Goal: Task Accomplishment & Management: Complete application form

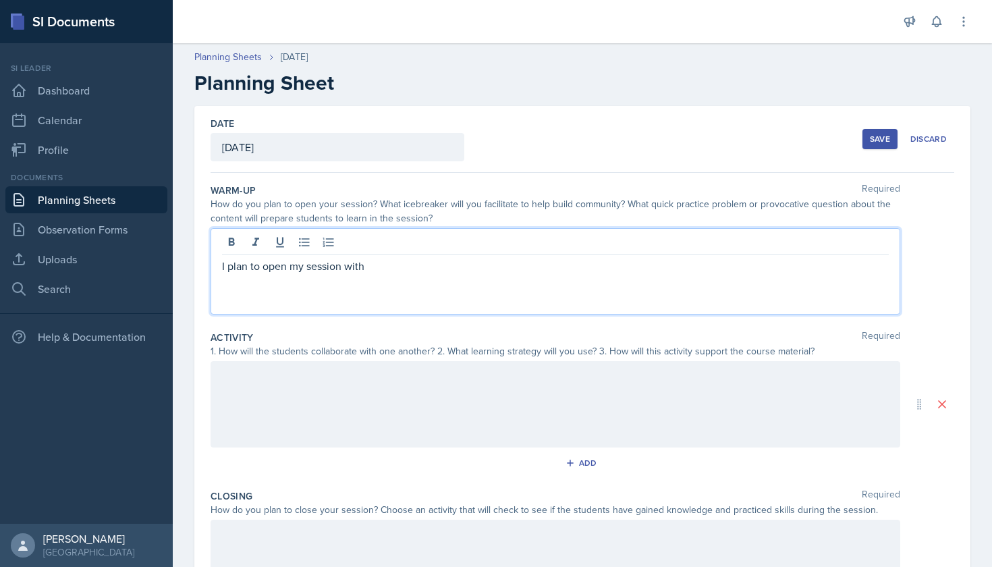
click at [90, 202] on link "Planning Sheets" at bounding box center [86, 199] width 162 height 27
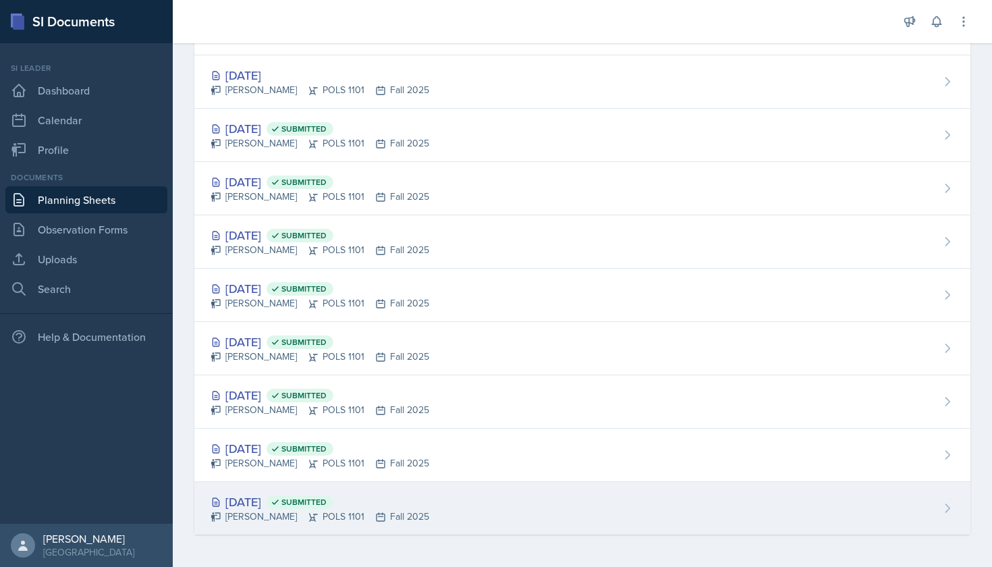
scroll to position [82, 0]
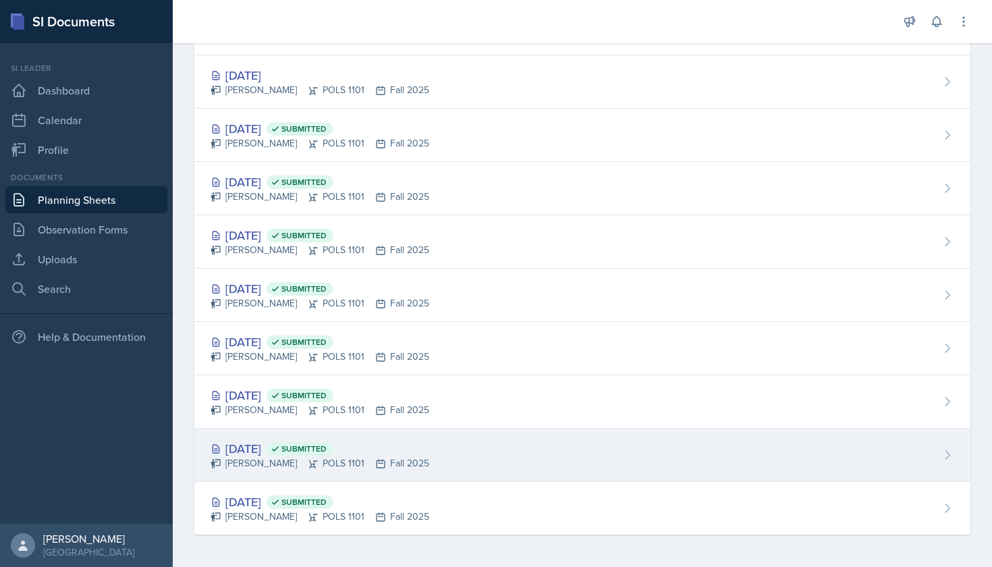
click at [284, 459] on div "[PERSON_NAME] POLS 1101 Fall 2025" at bounding box center [320, 463] width 219 height 14
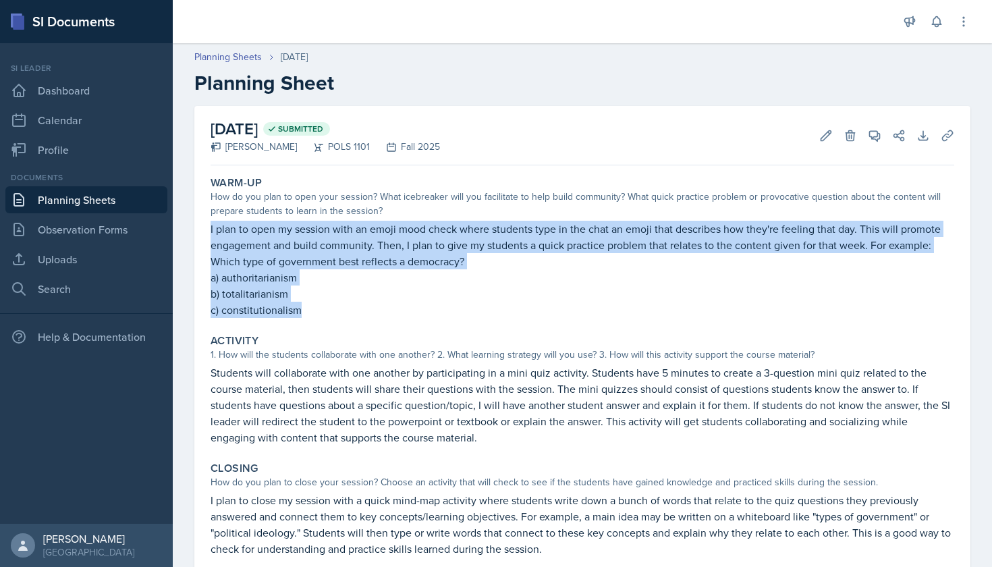
drag, startPoint x: 207, startPoint y: 227, endPoint x: 388, endPoint y: 316, distance: 201.6
click at [388, 316] on div "Warm-Up How do you plan to open your session? What icebreaker will you facilita…" at bounding box center [582, 247] width 754 height 152
copy div "I plan to open my session with an emoji mood check where students type in the c…"
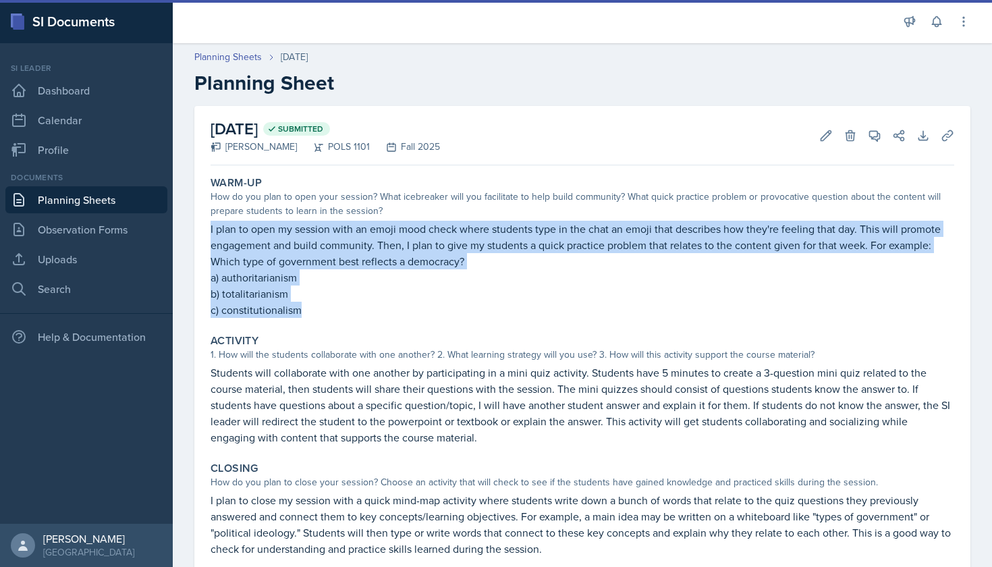
click at [51, 205] on link "Planning Sheets" at bounding box center [86, 199] width 162 height 27
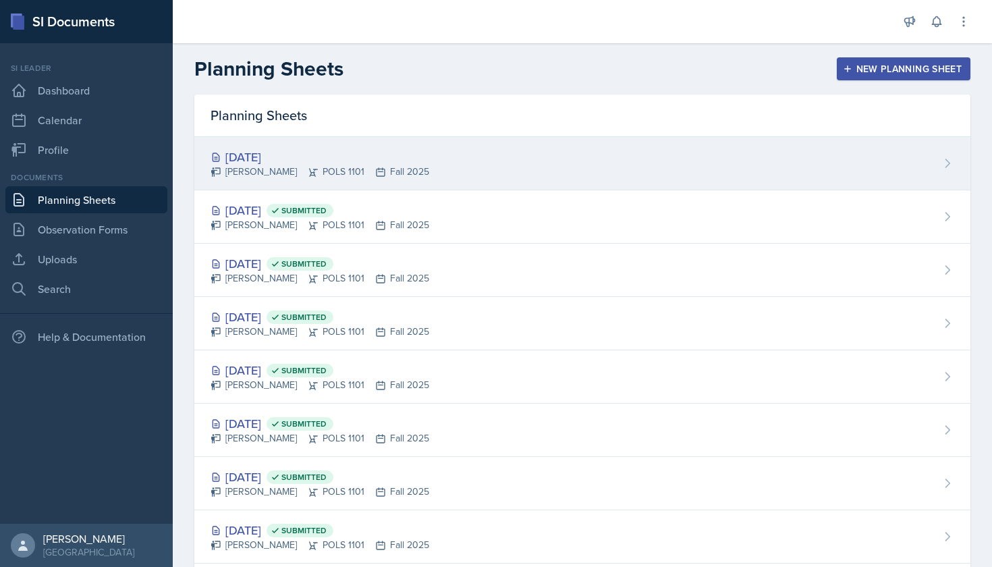
click at [313, 156] on div "[DATE]" at bounding box center [320, 157] width 219 height 18
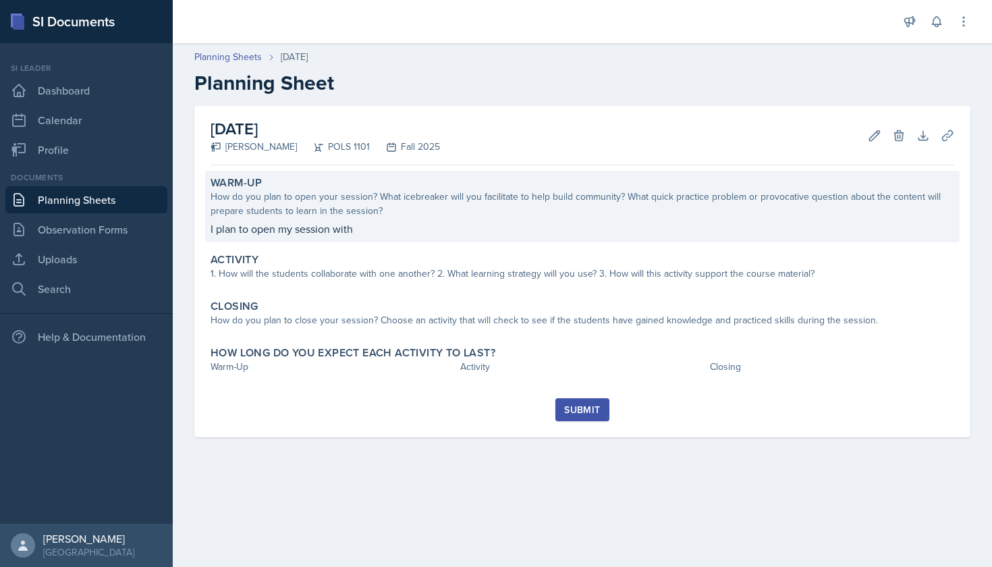
click at [328, 218] on div "Warm-Up How do you plan to open your session? What icebreaker will you facilita…" at bounding box center [582, 207] width 754 height 72
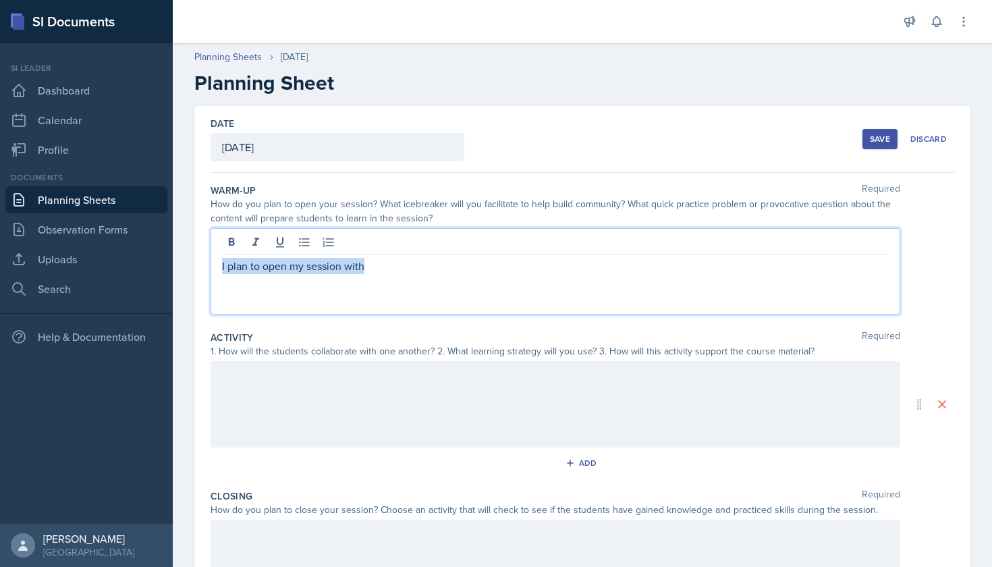
drag, startPoint x: 371, startPoint y: 244, endPoint x: 378, endPoint y: 264, distance: 20.7
click at [378, 264] on p "I plan to open my session with" at bounding box center [555, 266] width 667 height 16
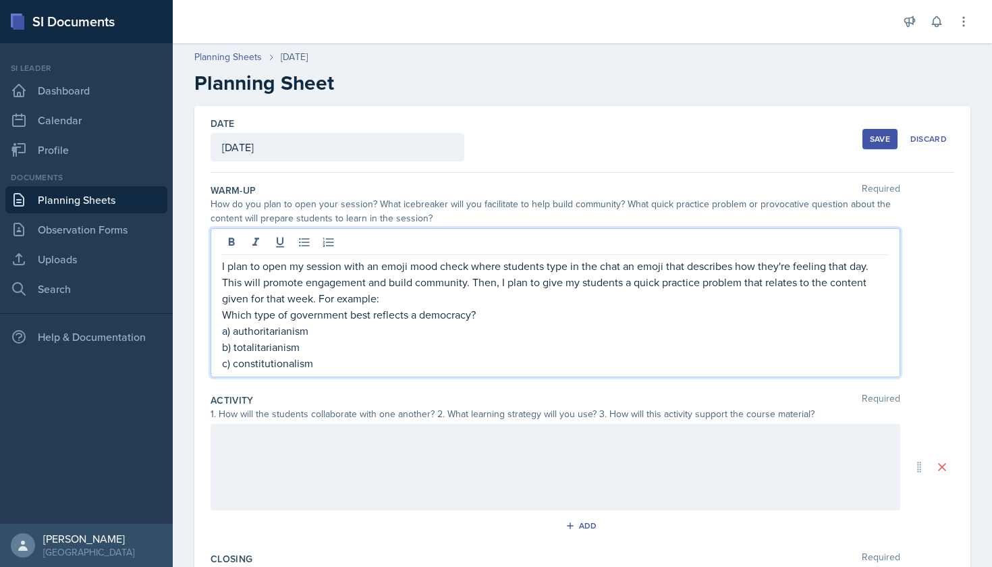
click at [394, 298] on p "I plan to open my session with an emoji mood check where students type in the c…" at bounding box center [555, 282] width 667 height 49
drag, startPoint x: 473, startPoint y: 315, endPoint x: 238, endPoint y: 318, distance: 235.5
click at [238, 318] on p "Which type of government best reflects a democracy?" at bounding box center [555, 314] width 667 height 16
click at [314, 338] on p "a) authoritarianism" at bounding box center [555, 331] width 667 height 16
drag, startPoint x: 313, startPoint y: 333, endPoint x: 233, endPoint y: 326, distance: 79.9
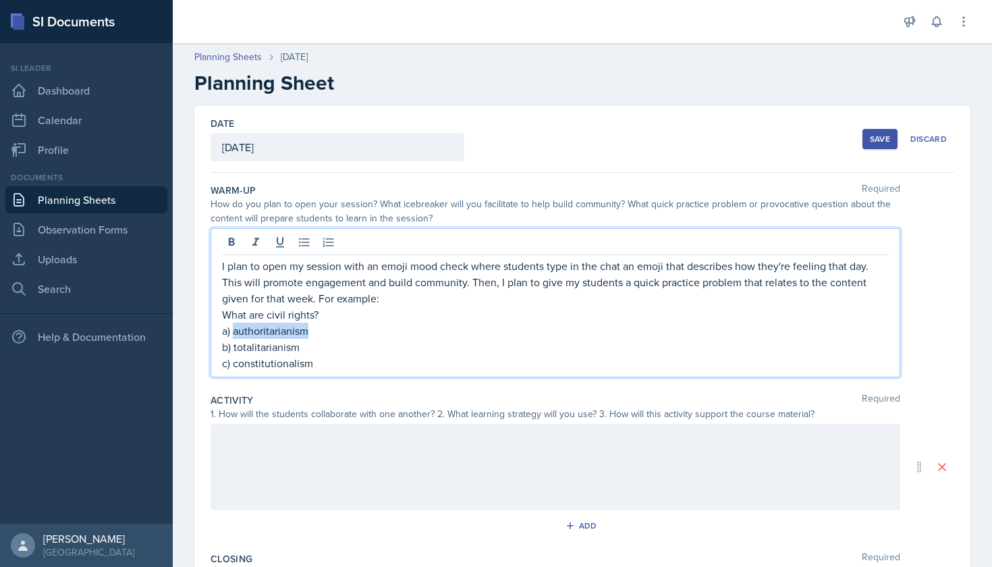
click at [233, 326] on p "a) authoritarianism" at bounding box center [555, 331] width 667 height 16
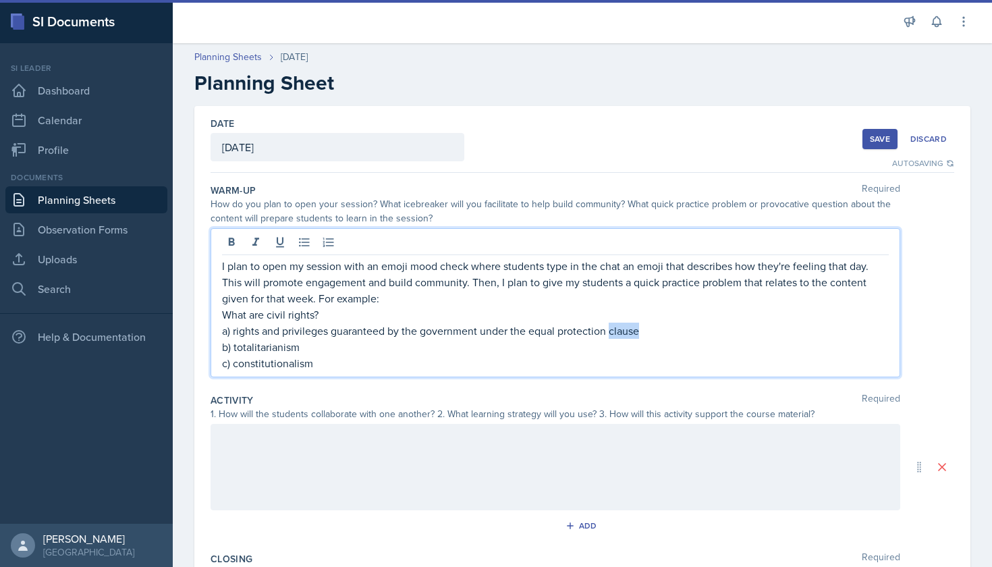
drag, startPoint x: 646, startPoint y: 331, endPoint x: 610, endPoint y: 329, distance: 36.5
click at [610, 329] on p "a) rights and privileges guaranteed by the government under the equal protectio…" at bounding box center [555, 331] width 667 height 16
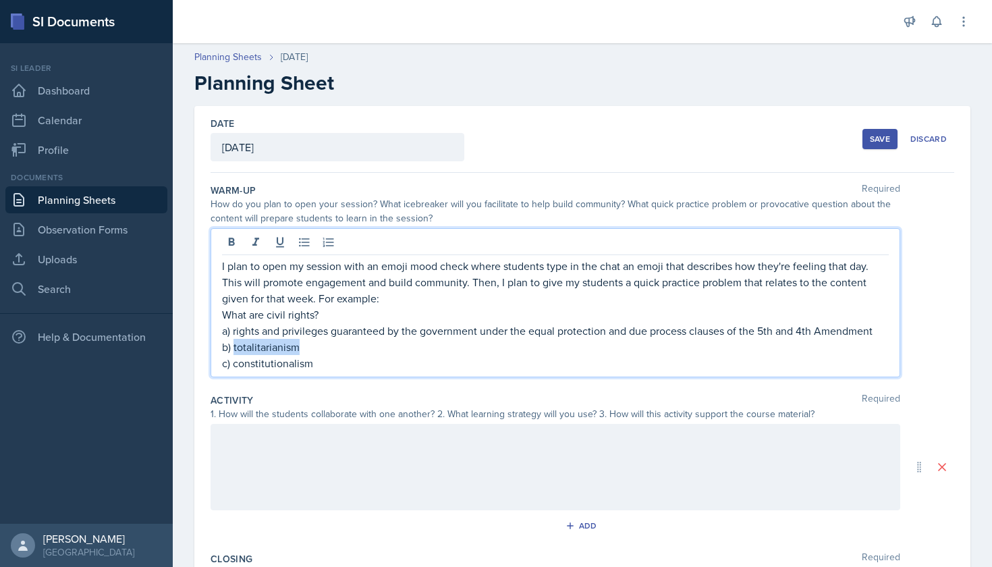
drag, startPoint x: 299, startPoint y: 347, endPoint x: 235, endPoint y: 345, distance: 64.2
click at [235, 345] on p "b) totalitarianism" at bounding box center [555, 347] width 667 height 16
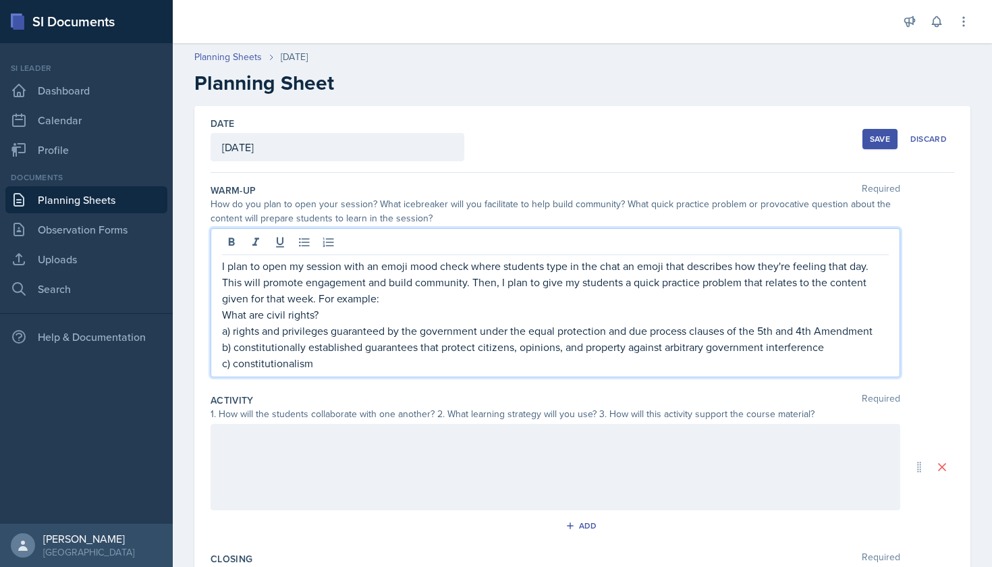
click at [323, 360] on p "c) constitutionalism" at bounding box center [555, 363] width 667 height 16
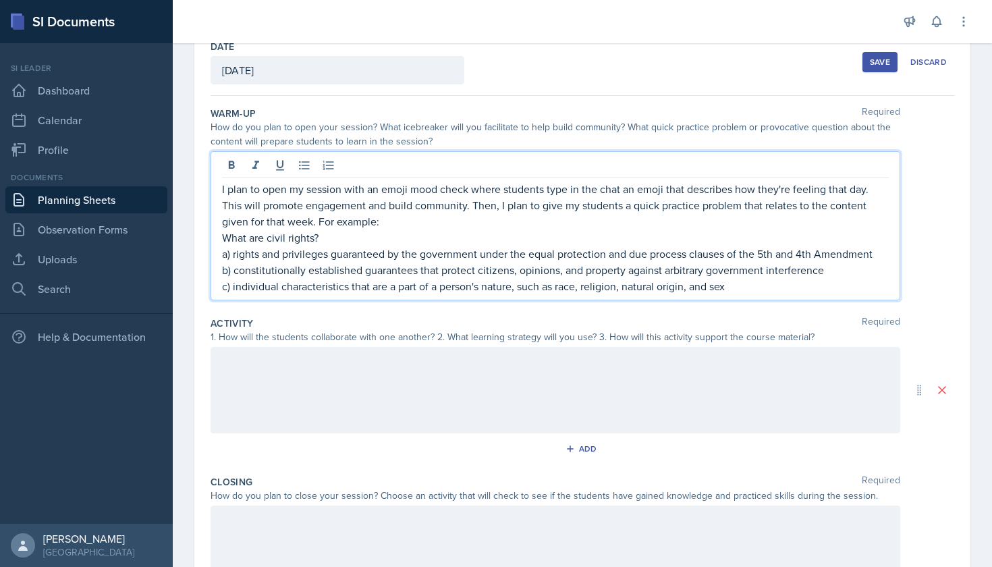
scroll to position [79, 0]
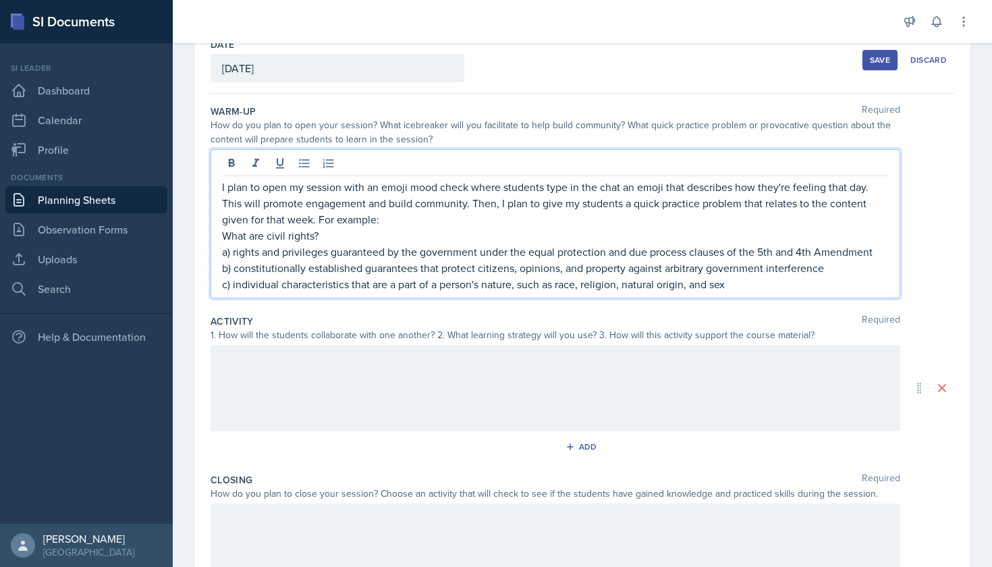
click at [256, 355] on div at bounding box center [556, 388] width 690 height 86
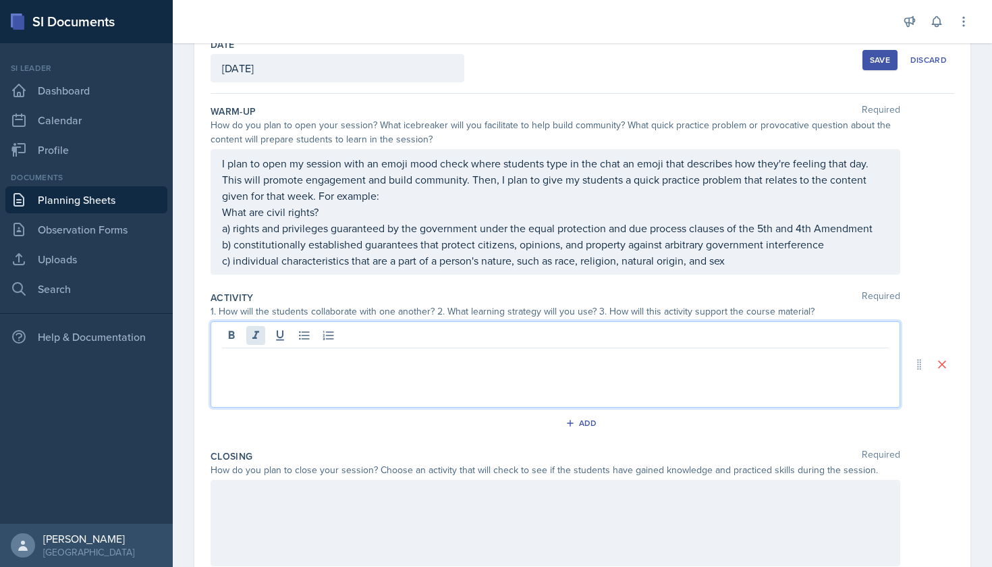
scroll to position [136, 0]
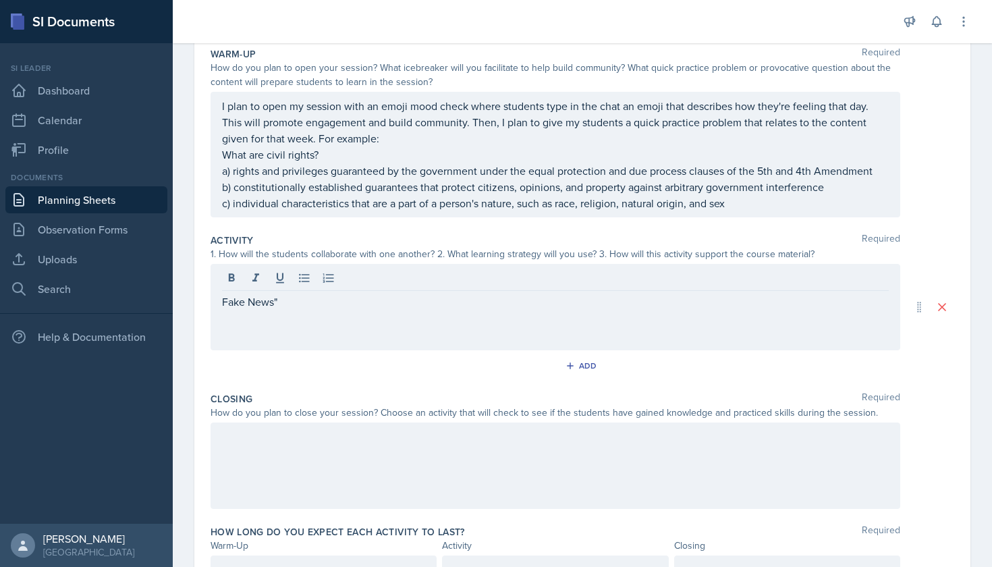
click at [221, 301] on div "Fake News"" at bounding box center [556, 307] width 690 height 86
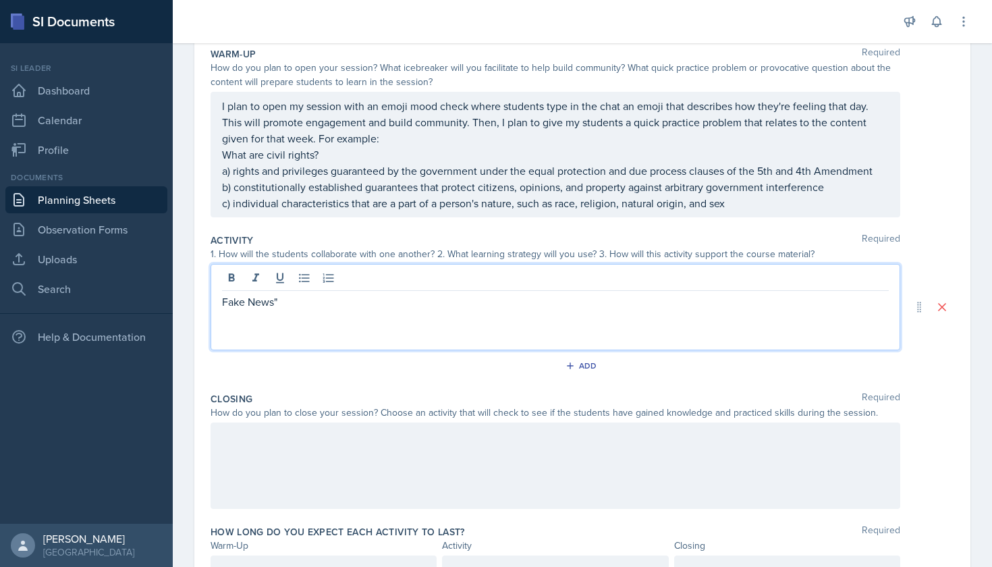
click at [221, 299] on div "Fake News"" at bounding box center [556, 307] width 690 height 86
drag, startPoint x: 279, startPoint y: 304, endPoint x: 247, endPoint y: 302, distance: 31.8
click at [247, 302] on p "Fake News"" at bounding box center [555, 302] width 667 height 16
click at [233, 300] on p "Fake News"" at bounding box center [555, 302] width 667 height 16
click at [225, 300] on p "Fake News"" at bounding box center [555, 302] width 667 height 16
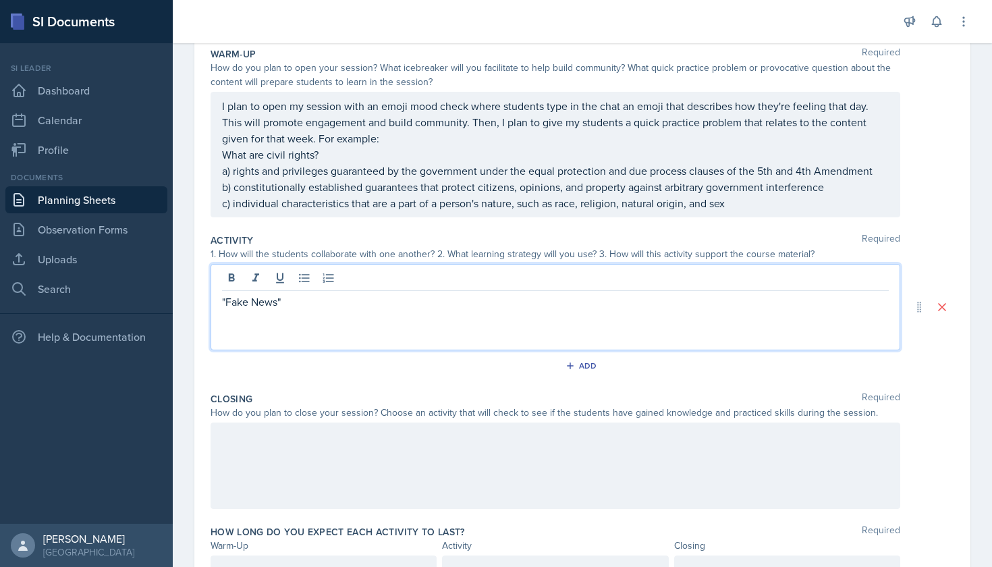
click at [292, 301] on p ""Fake News"" at bounding box center [555, 302] width 667 height 16
click at [225, 299] on p ""Fake News" Game" at bounding box center [555, 302] width 667 height 16
click at [602, 305] on p "The students will collaborate with one another by playing a "Fake News" Game" at bounding box center [555, 302] width 667 height 16
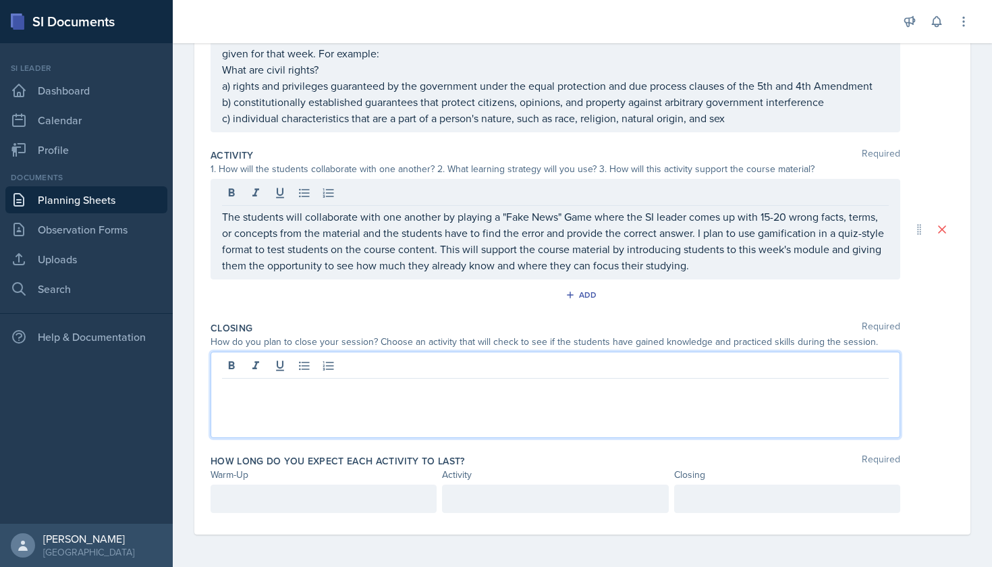
click at [644, 364] on div at bounding box center [556, 395] width 690 height 86
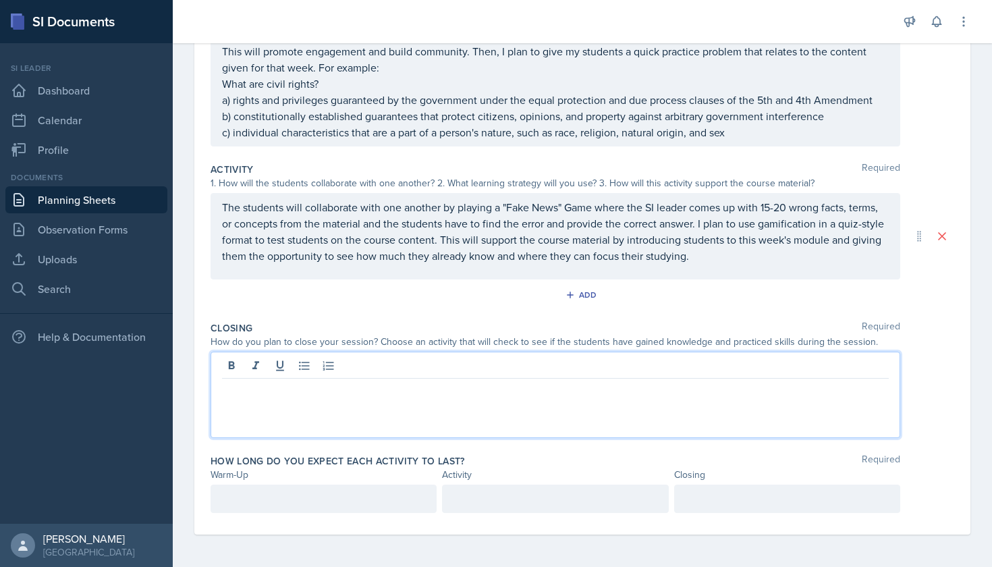
click at [221, 207] on div "The students will collaborate with one another by playing a "Fake News" Game wh…" at bounding box center [556, 236] width 690 height 86
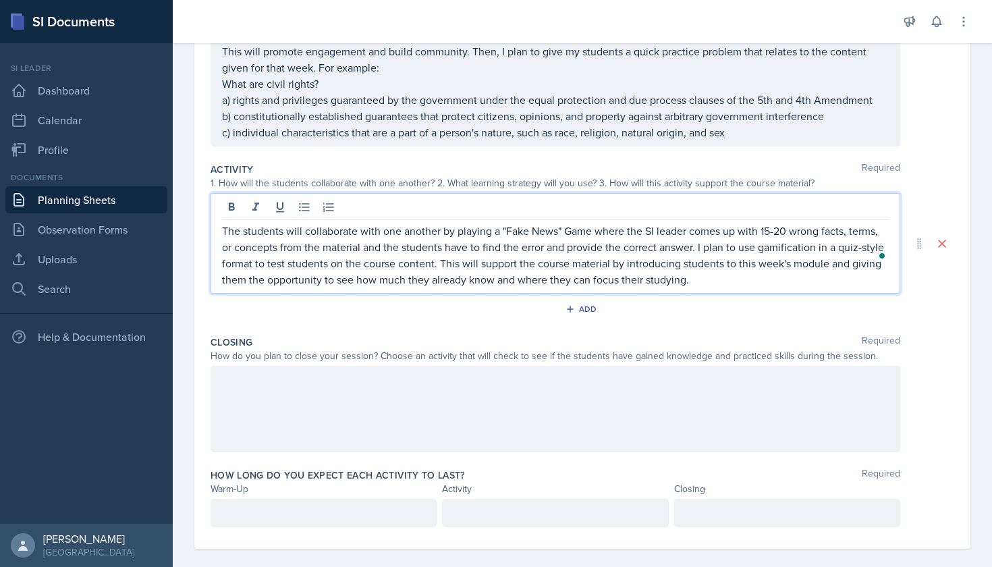
click at [226, 231] on p "The students will collaborate with one another by playing a "Fake News" Game wh…" at bounding box center [555, 255] width 667 height 65
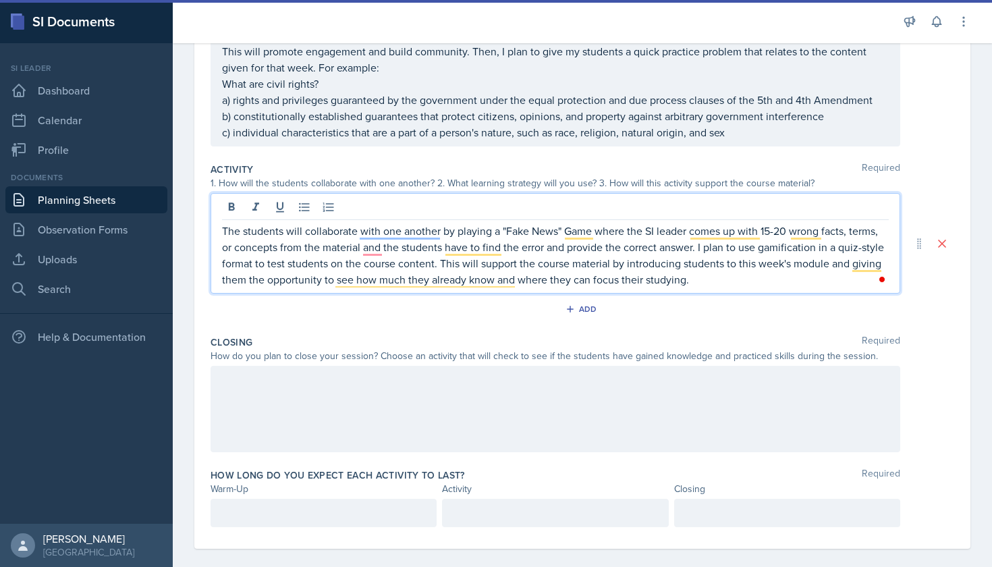
click at [223, 227] on p "The students will collaborate with one another by playing a "Fake News" Game wh…" at bounding box center [555, 255] width 667 height 65
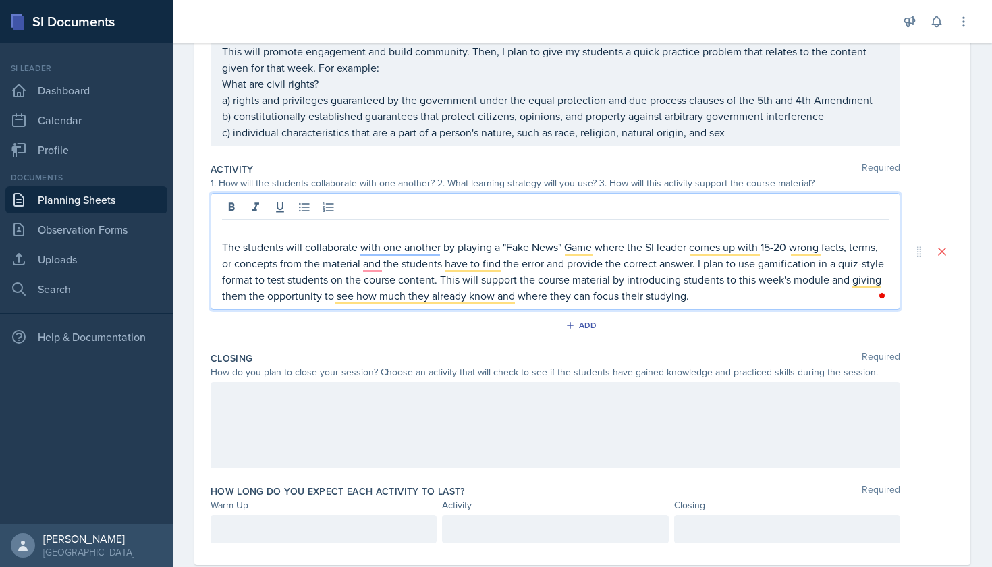
click at [233, 226] on p at bounding box center [555, 231] width 667 height 16
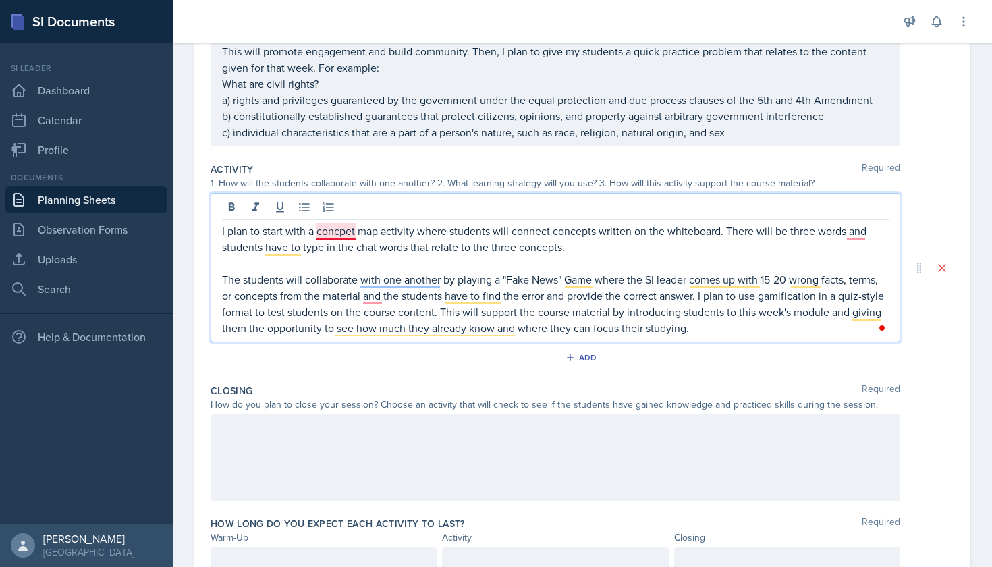
click at [329, 231] on p "I plan to start with a concpet map activity where students will connect concept…" at bounding box center [555, 239] width 667 height 32
click at [849, 232] on p "I plan to start with a concept map activity where students will connect concept…" at bounding box center [555, 239] width 667 height 32
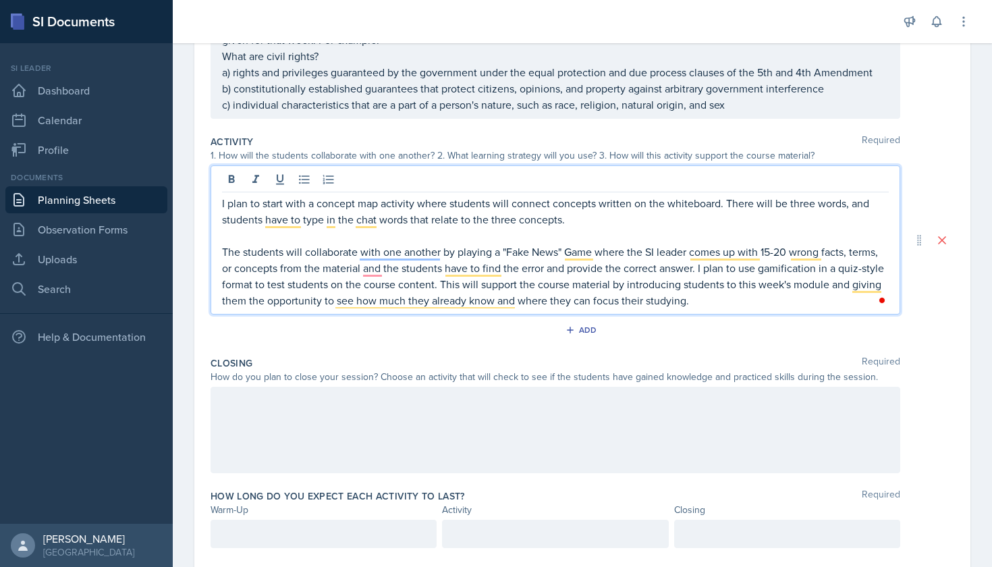
scroll to position [237, 0]
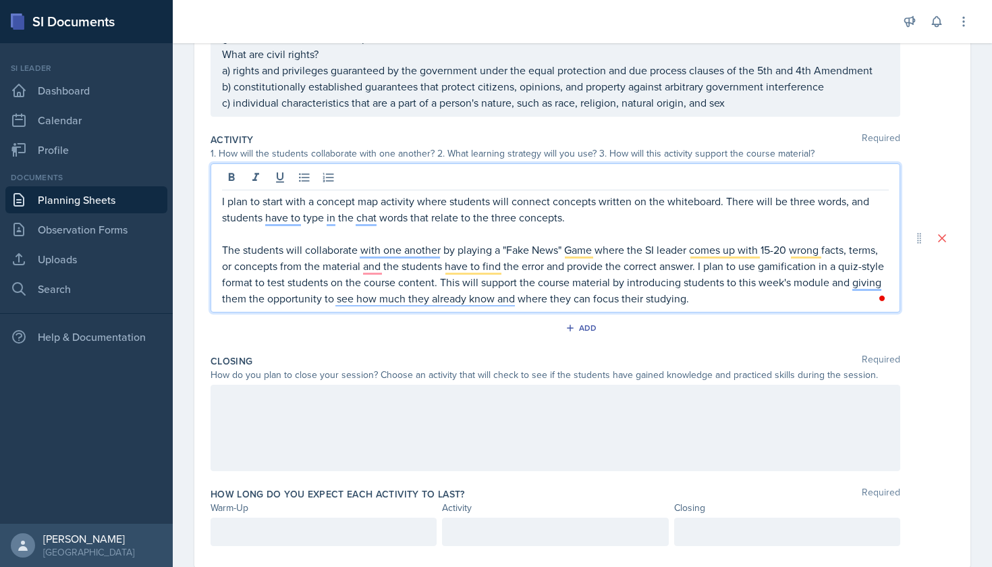
click at [843, 198] on p "I plan to start with a concept map activity where students will connect concept…" at bounding box center [555, 209] width 667 height 32
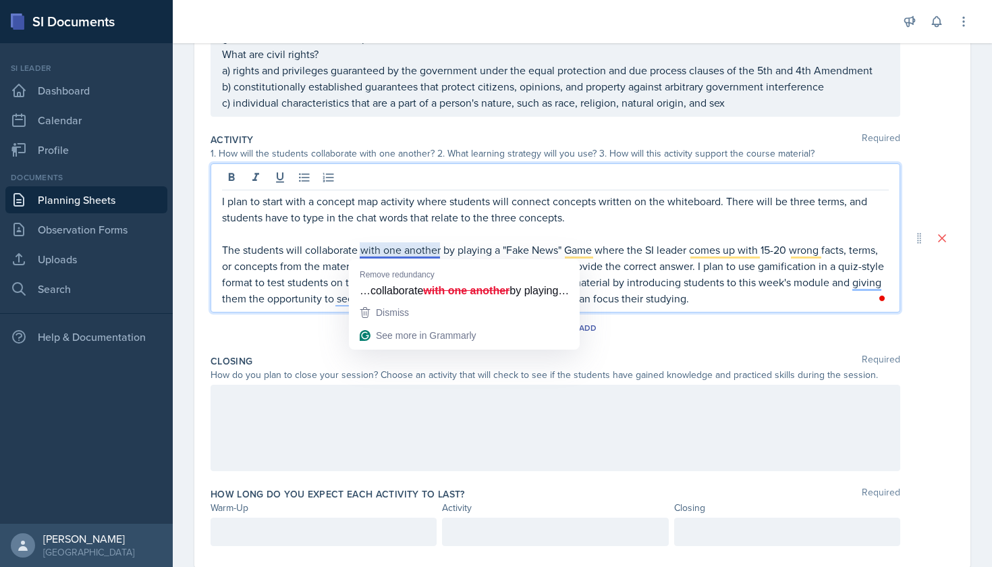
click at [428, 254] on p "The students will collaborate with one another by playing a "Fake News" Game wh…" at bounding box center [555, 274] width 667 height 65
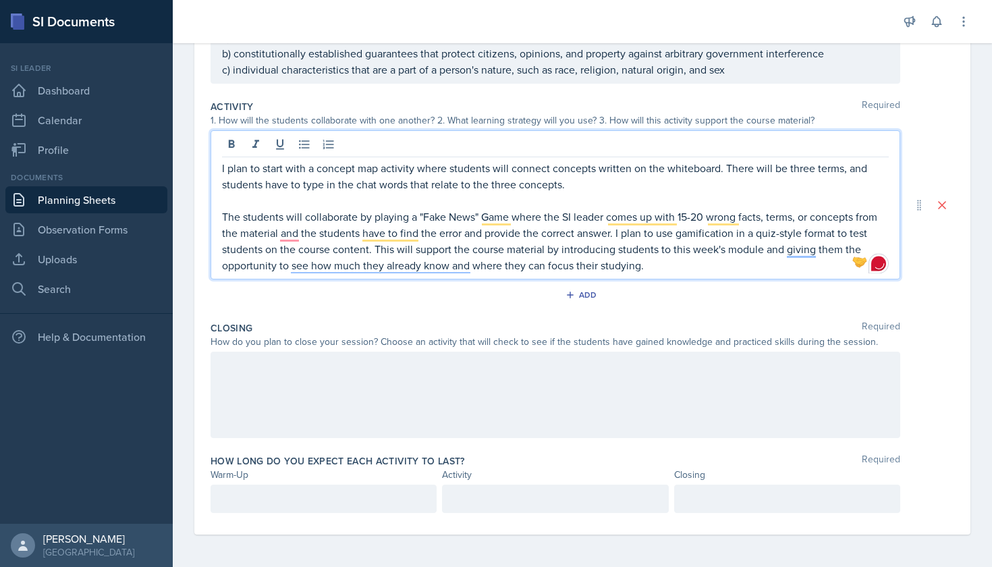
scroll to position [270, 0]
click at [291, 237] on p "The students will collaborate by playing a "Fake News" Game where the SI leader…" at bounding box center [555, 240] width 667 height 65
click at [283, 229] on p "The students will collaborate by playing a "Fake News" Game where the SI leader…" at bounding box center [555, 240] width 667 height 65
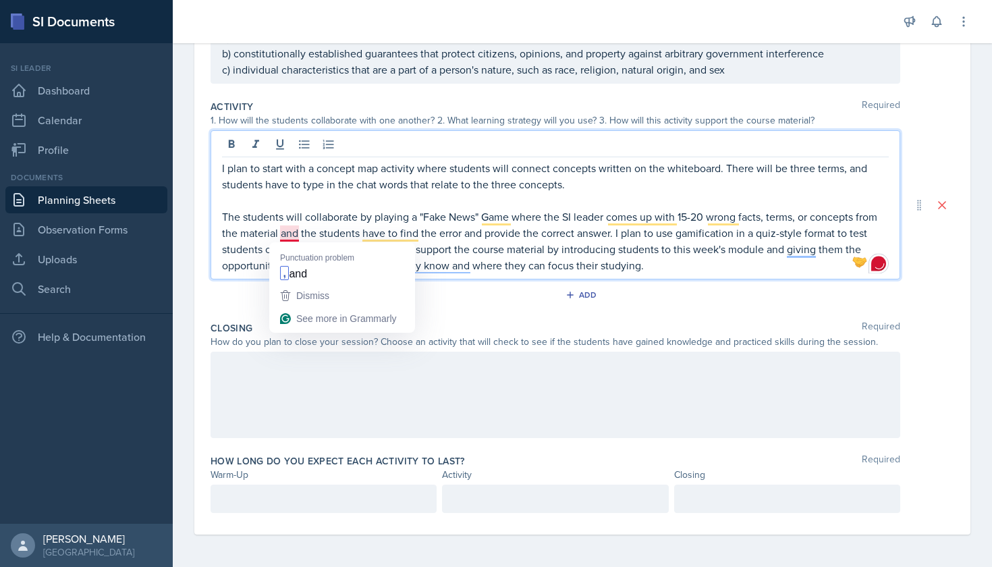
click at [300, 286] on div "Dismiss" at bounding box center [312, 295] width 36 height 20
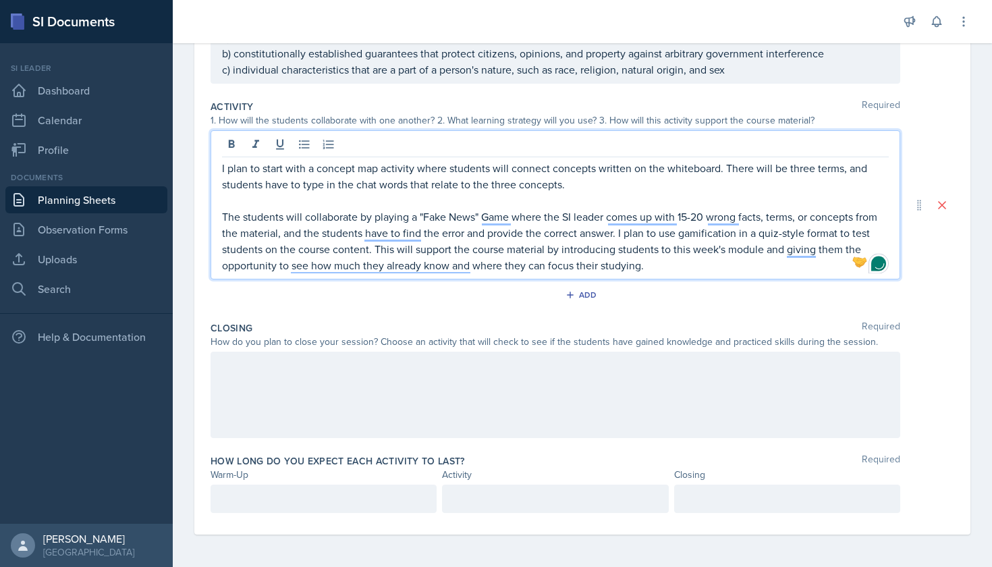
scroll to position [0, 0]
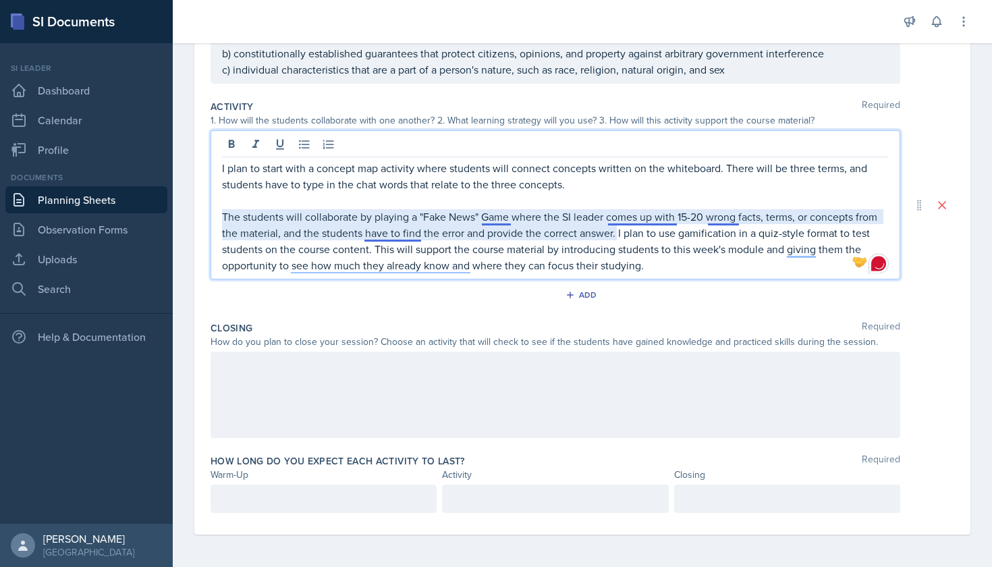
click at [489, 223] on p "The students will collaborate by playing a "Fake News" Game where the SI leader…" at bounding box center [555, 240] width 667 height 65
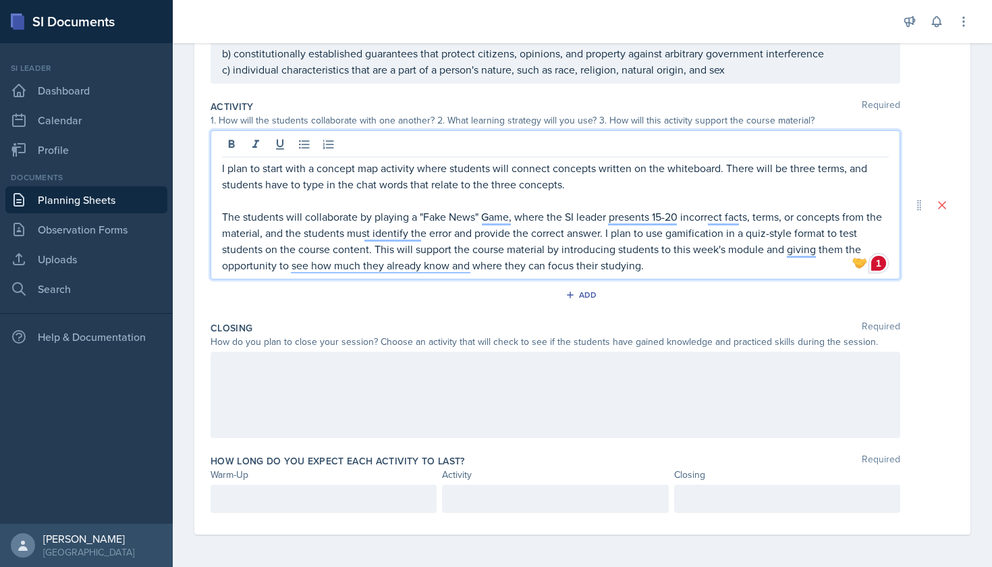
scroll to position [254, 0]
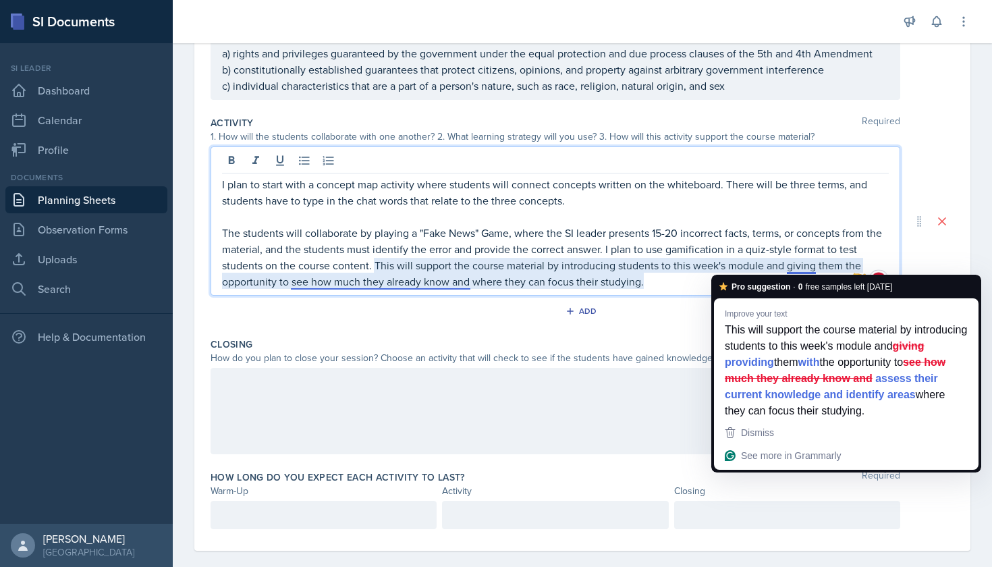
click at [804, 270] on p "The students will collaborate by playing a "Fake News" Game, where the SI leade…" at bounding box center [555, 257] width 667 height 65
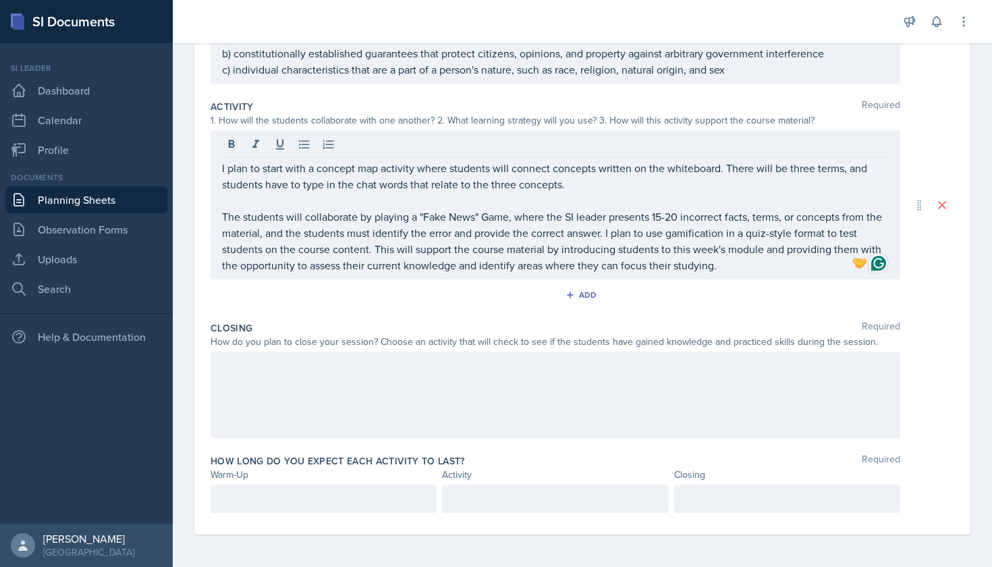
click at [628, 374] on div at bounding box center [556, 395] width 690 height 86
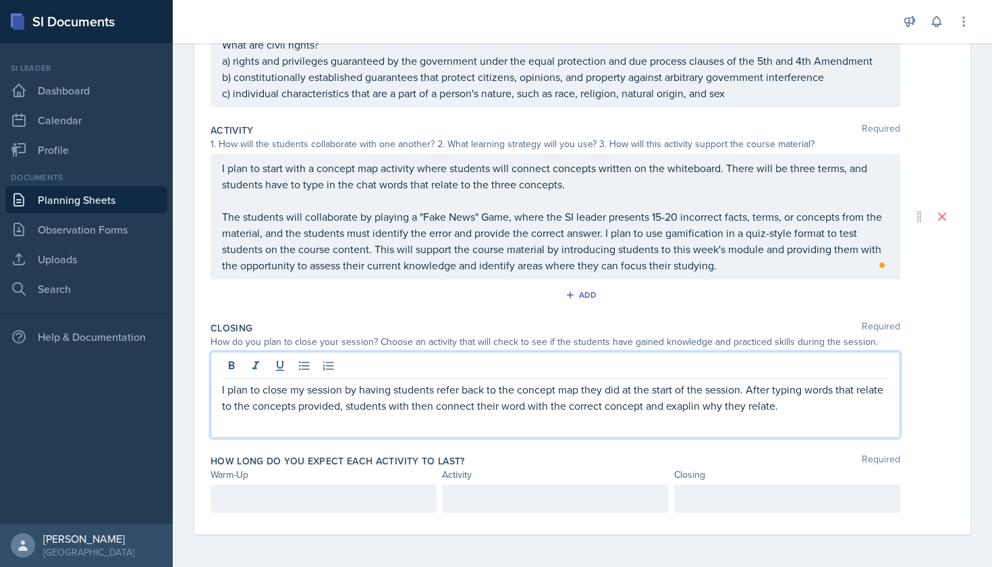
click at [742, 406] on p "I plan to close my session by having students refer back to the concept map the…" at bounding box center [555, 397] width 667 height 32
click at [791, 403] on p "I plan to close my session by having students refer back to the concept map the…" at bounding box center [555, 397] width 667 height 32
click at [697, 407] on p "I plan to close my session by having students refer back to the concept map the…" at bounding box center [555, 397] width 667 height 32
click at [691, 406] on p "I plan to close my session by having students refer back to the concept map the…" at bounding box center [555, 397] width 667 height 32
click at [690, 405] on p "I plan to close my session by having students refer back to the concept map the…" at bounding box center [555, 397] width 667 height 32
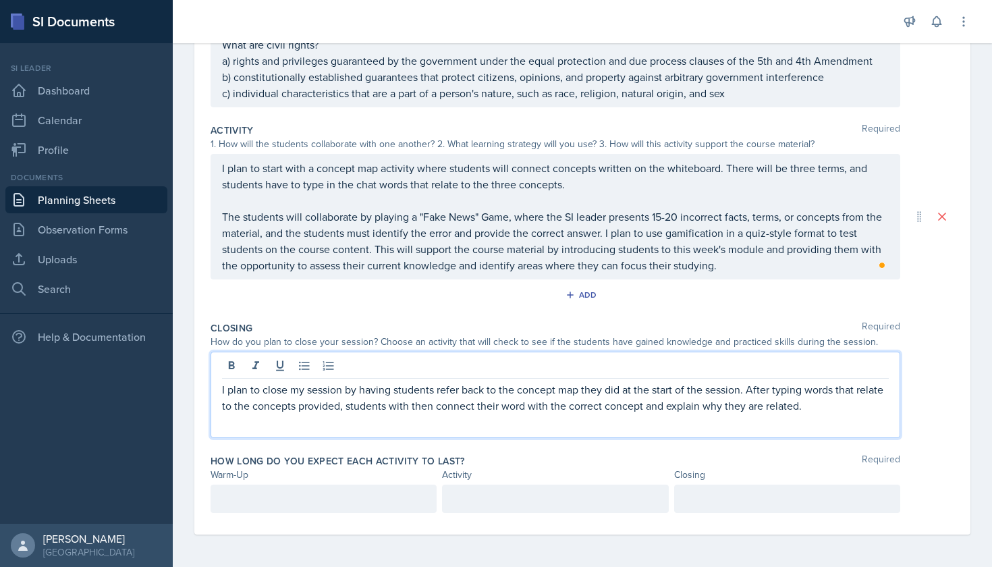
click at [808, 409] on p "I plan to close my session by having students refer back to the concept map the…" at bounding box center [555, 397] width 667 height 32
click at [260, 423] on p "I plan to close my session by having students refer back to the concept map the…" at bounding box center [555, 405] width 667 height 49
click at [339, 414] on p "I plan to close my session by having students refer back to the concept map the…" at bounding box center [555, 405] width 667 height 49
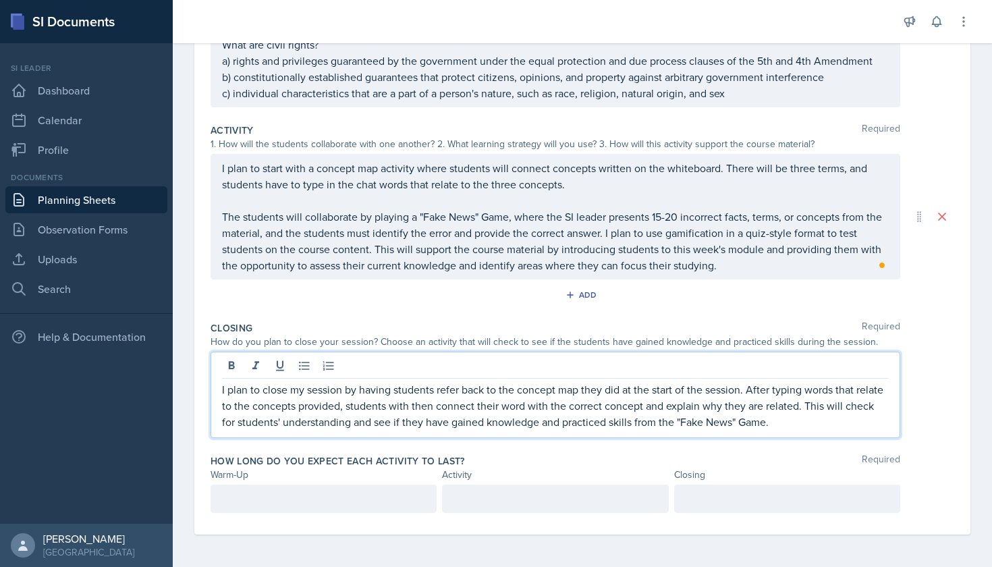
scroll to position [0, 0]
click at [342, 503] on div at bounding box center [324, 498] width 226 height 28
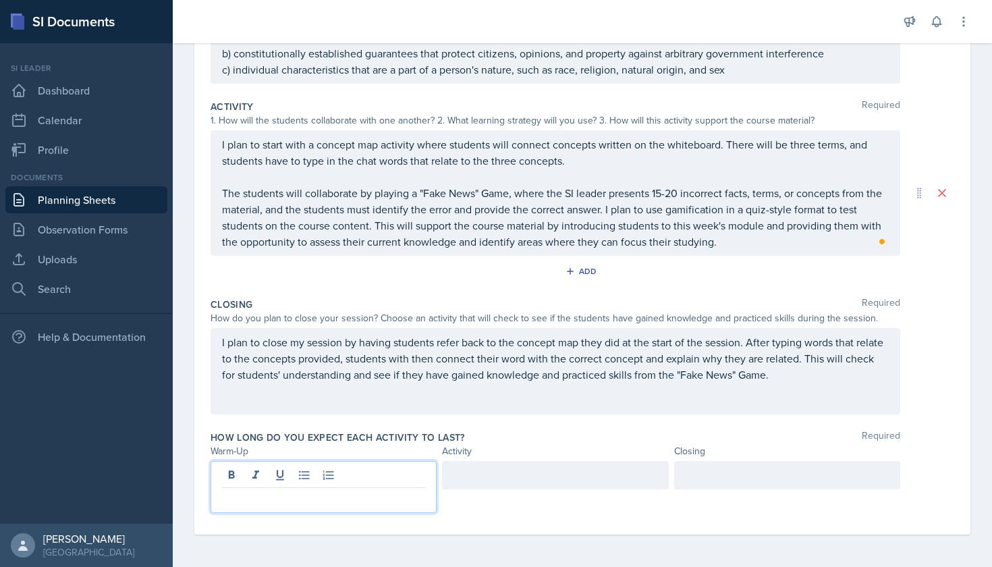
scroll to position [270, 0]
click at [494, 474] on div at bounding box center [555, 475] width 226 height 28
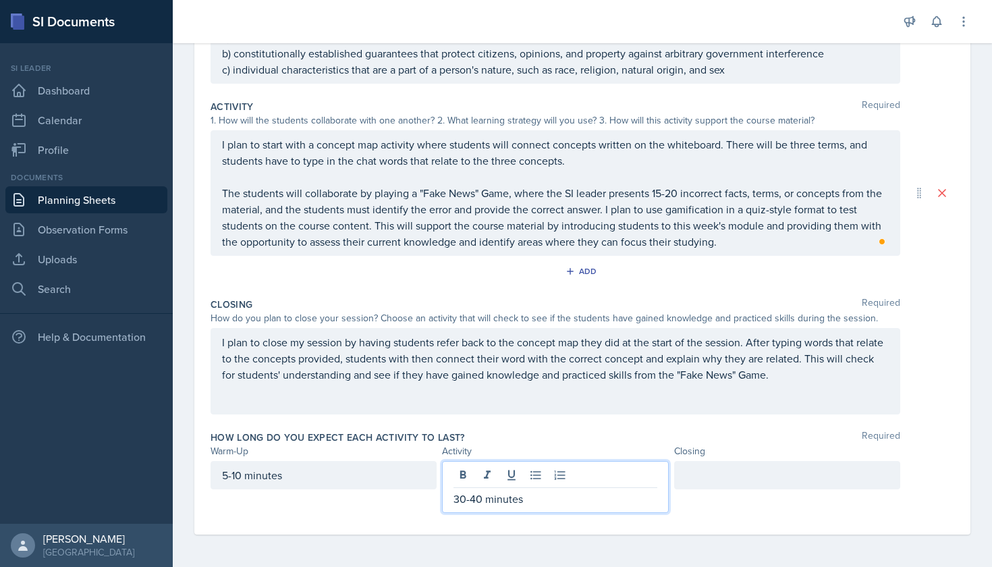
click at [682, 478] on div at bounding box center [787, 475] width 226 height 28
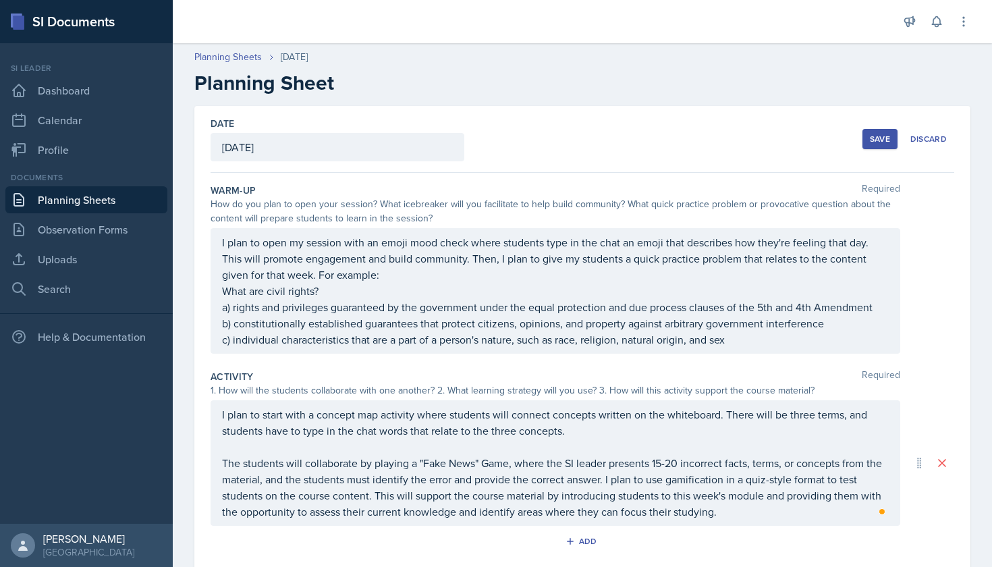
scroll to position [0, 0]
click at [874, 136] on div "Save" at bounding box center [880, 139] width 20 height 11
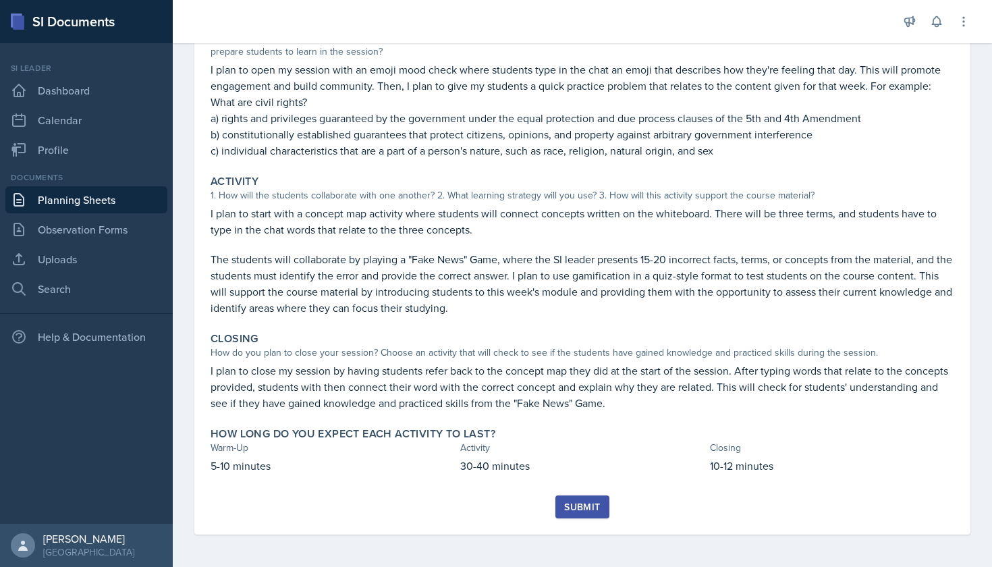
click at [596, 509] on div "Submit" at bounding box center [582, 506] width 36 height 11
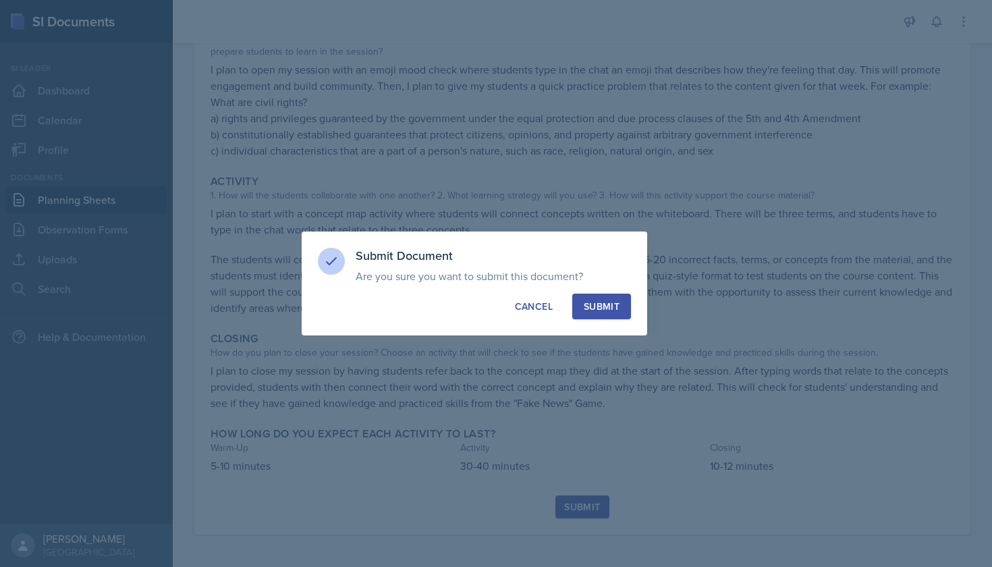
click at [623, 314] on button "Submit" at bounding box center [601, 307] width 59 height 26
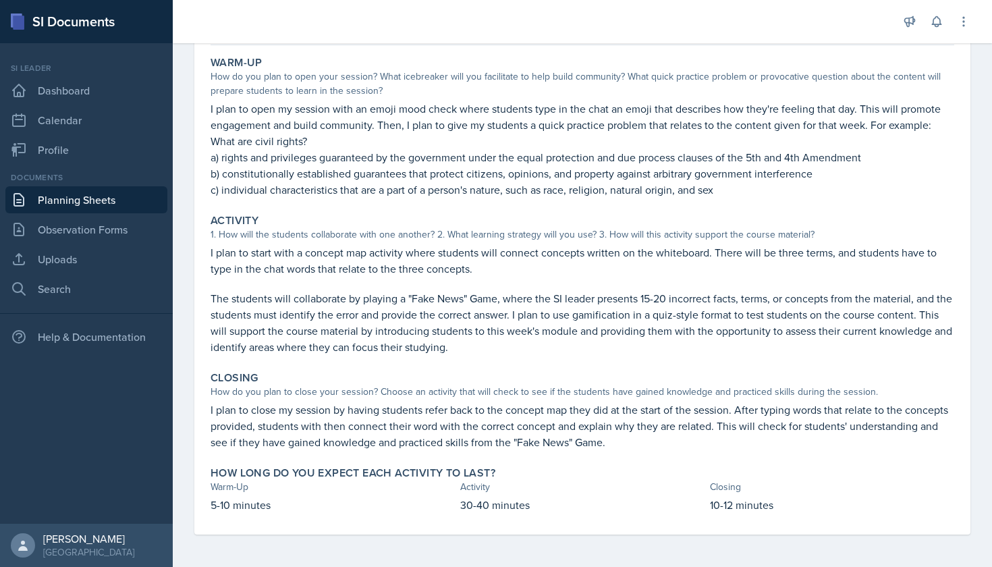
scroll to position [120, 0]
click at [125, 198] on link "Planning Sheets" at bounding box center [86, 199] width 162 height 27
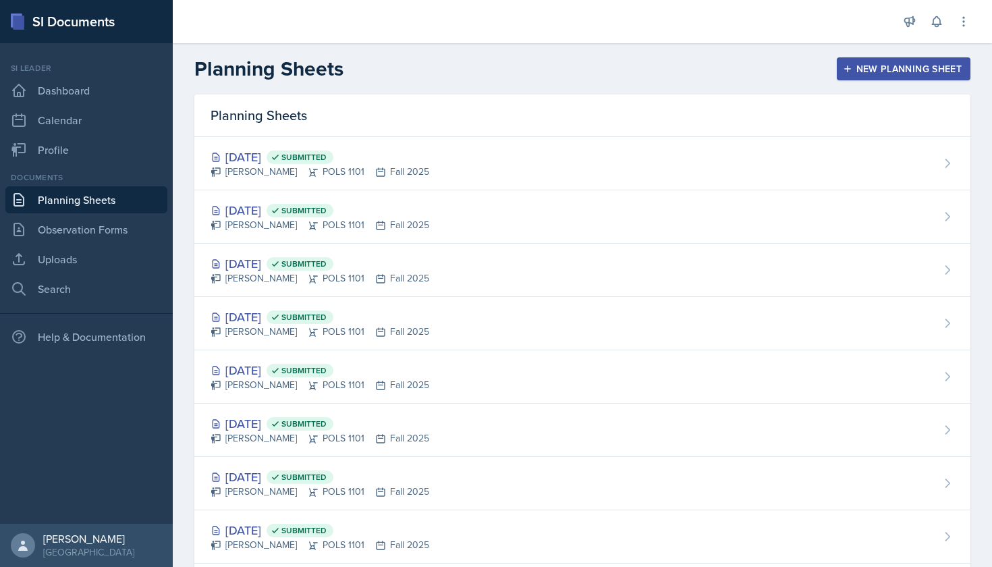
click at [903, 64] on div "New Planning Sheet" at bounding box center [903, 68] width 116 height 11
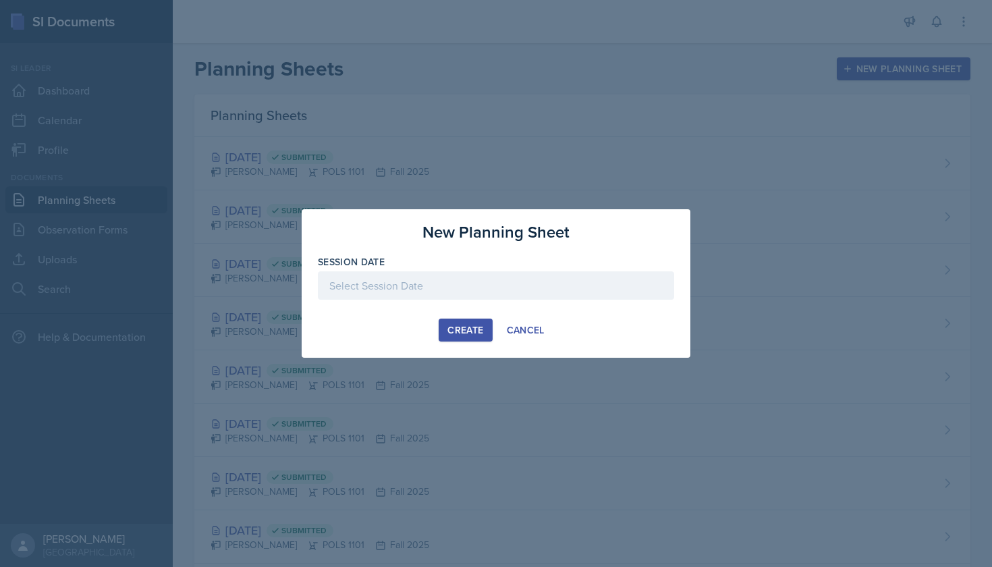
click at [465, 335] on div "Create" at bounding box center [465, 330] width 36 height 11
click at [439, 273] on div at bounding box center [496, 285] width 356 height 28
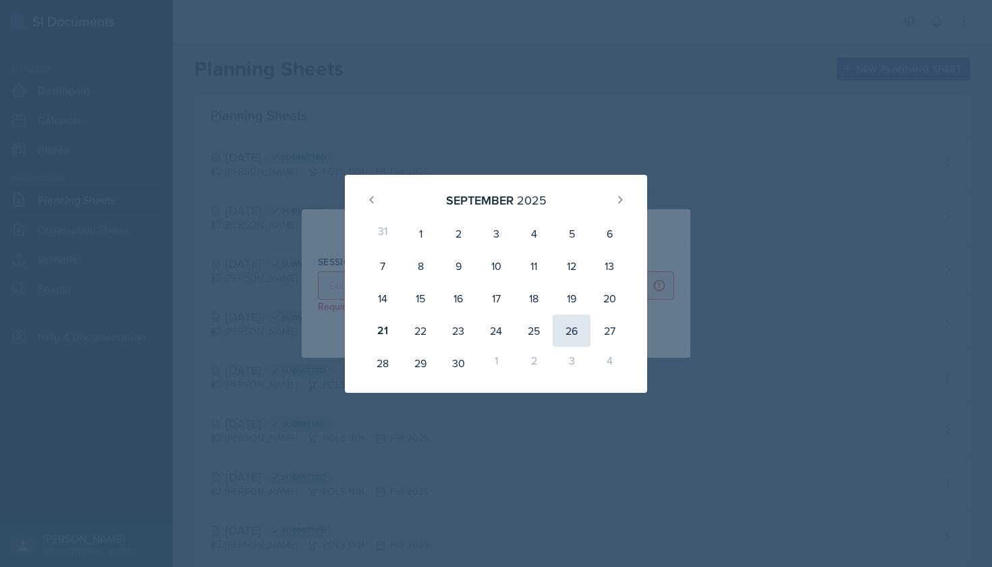
click at [571, 331] on div "26" at bounding box center [572, 330] width 38 height 32
type input "[DATE]"
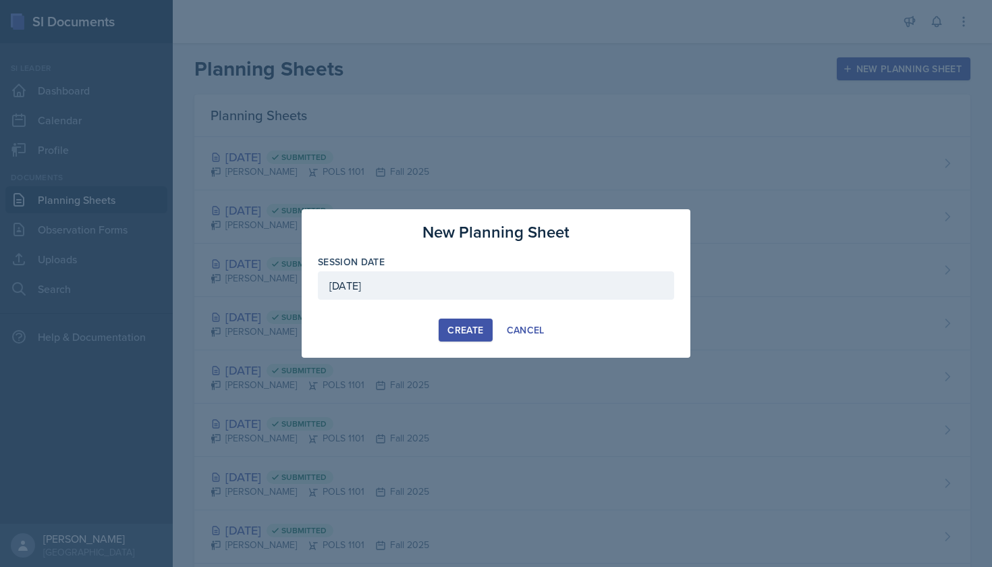
click at [476, 329] on div "Create" at bounding box center [465, 330] width 36 height 11
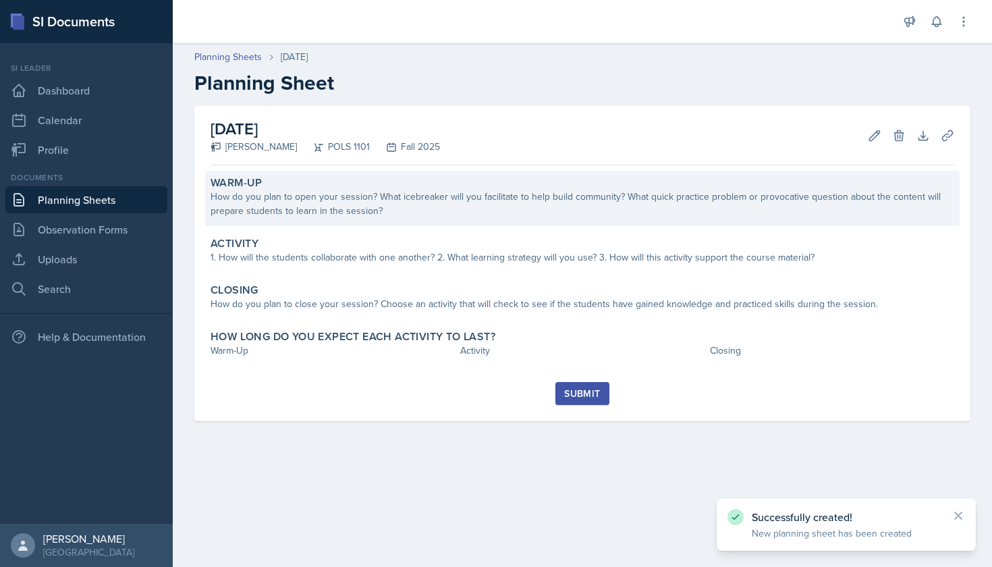
click at [446, 199] on div "How do you plan to open your session? What icebreaker will you facilitate to he…" at bounding box center [583, 204] width 744 height 28
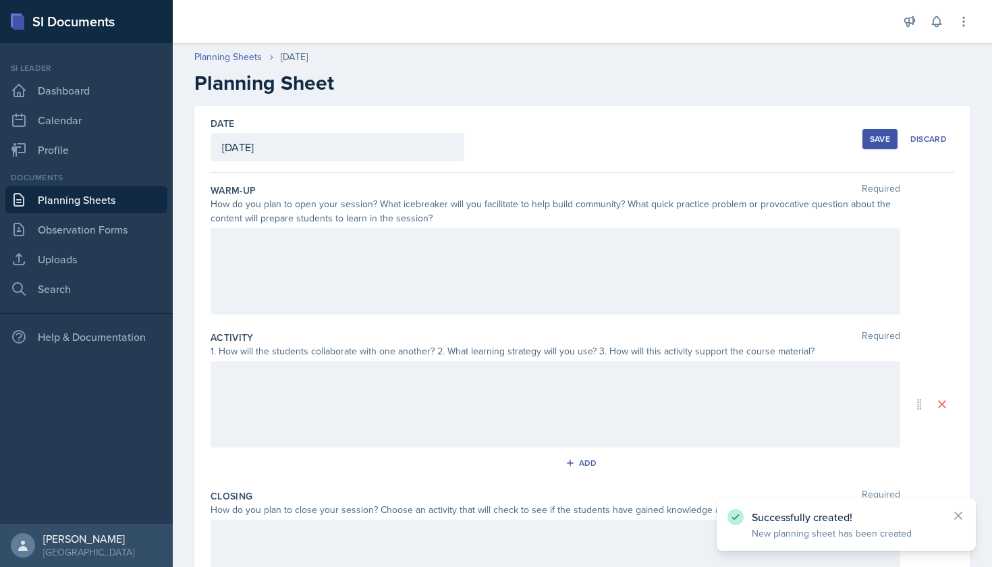
click at [437, 259] on div at bounding box center [556, 271] width 690 height 86
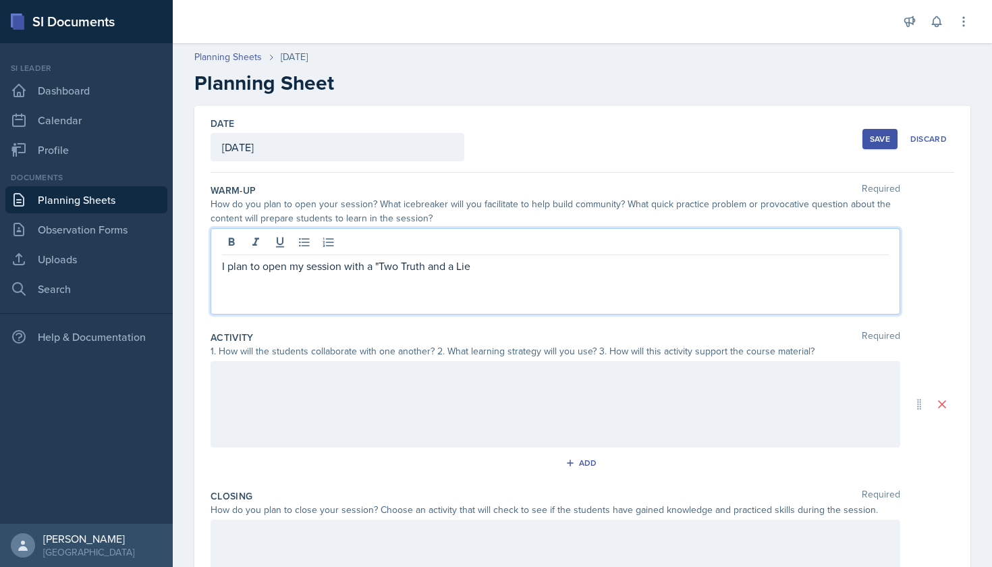
click at [372, 267] on p "I plan to open my session with a "Two Truth and a Lie" at bounding box center [555, 266] width 667 height 16
click at [381, 268] on p "I plan to open my session with a "Two Truth and a Lie" at bounding box center [555, 266] width 667 height 16
click at [485, 269] on p "I plan to open my session with a "Two Truth and a Lie" at bounding box center [555, 266] width 667 height 16
click at [425, 266] on p "I plan to open my session with a "Two Truth and a Lie" game." at bounding box center [555, 266] width 667 height 16
click at [536, 269] on p "I plan to open my session with a "Two Truths and a Lie" game." at bounding box center [555, 266] width 667 height 16
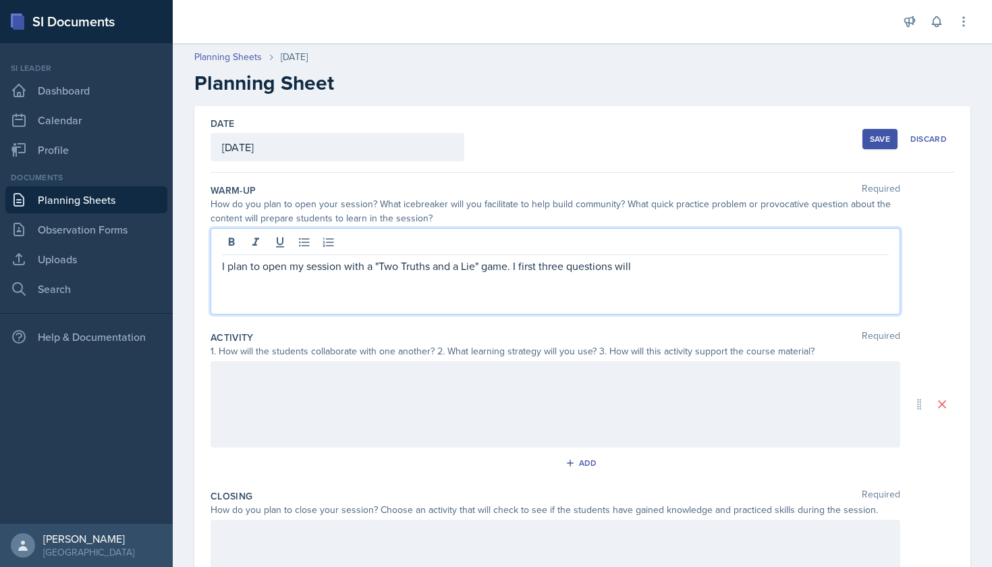
click at [569, 264] on p "I plan to open my session with a "Two Truths and a Lie" game. I first three que…" at bounding box center [555, 266] width 667 height 16
click at [746, 262] on p "I plan to open my session with a "Two Truths and a Lie" game. I first three two…" at bounding box center [555, 266] width 667 height 16
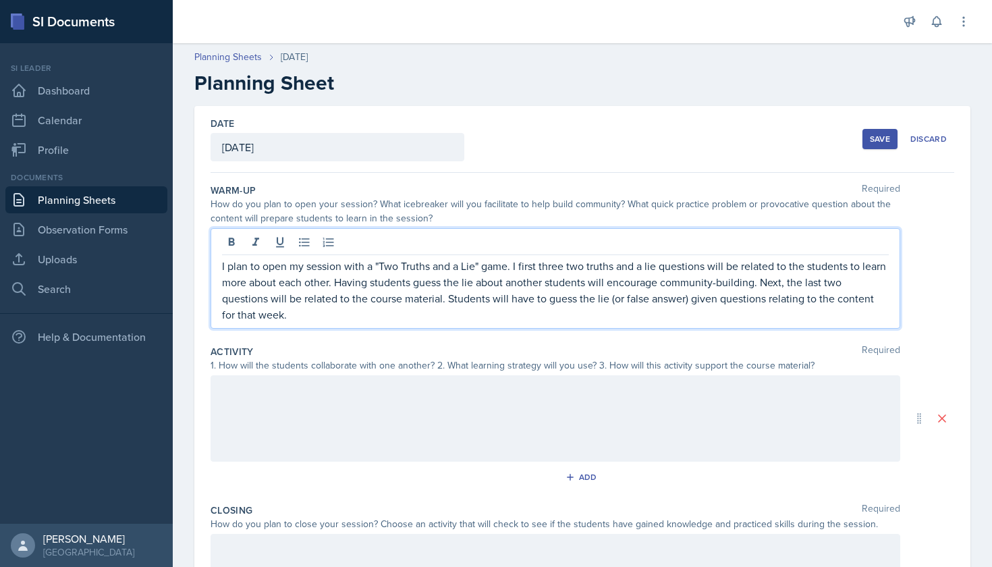
click at [223, 264] on p "I plan to open my session with a "Two Truths and a Lie" game. I first three two…" at bounding box center [555, 290] width 667 height 65
click at [301, 316] on p "I plan to open my session with a "Two Truths and a Lie" game. I first three two…" at bounding box center [555, 290] width 667 height 65
click at [584, 280] on p "I plan to open my session with a "Two Truths and a Lie" game. I first three two…" at bounding box center [555, 290] width 667 height 65
drag, startPoint x: 669, startPoint y: 298, endPoint x: 645, endPoint y: 299, distance: 23.7
click at [645, 299] on p "I plan to open my session with a "Two Truths and a Lie" game. I first three two…" at bounding box center [555, 290] width 667 height 65
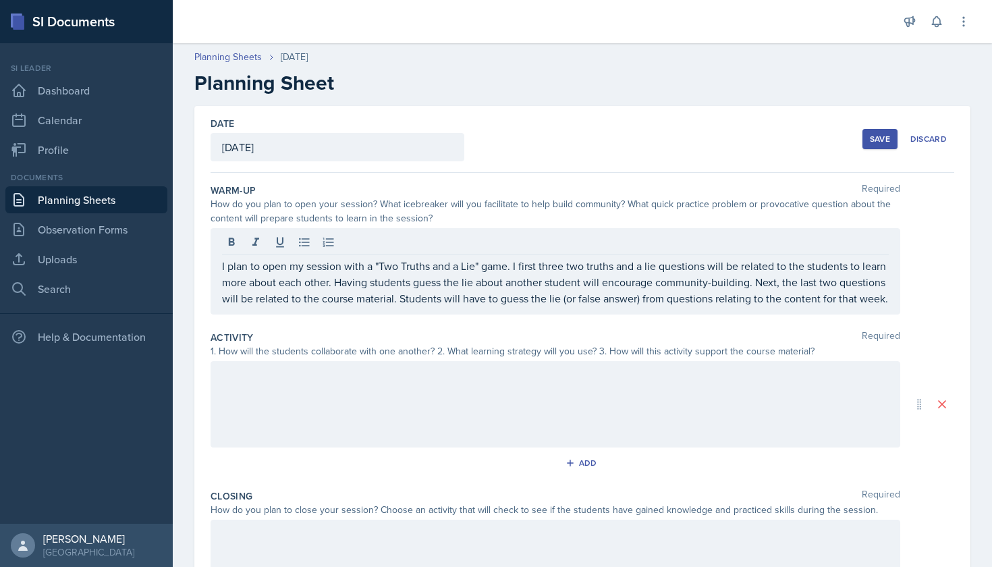
click at [499, 384] on div at bounding box center [556, 404] width 690 height 86
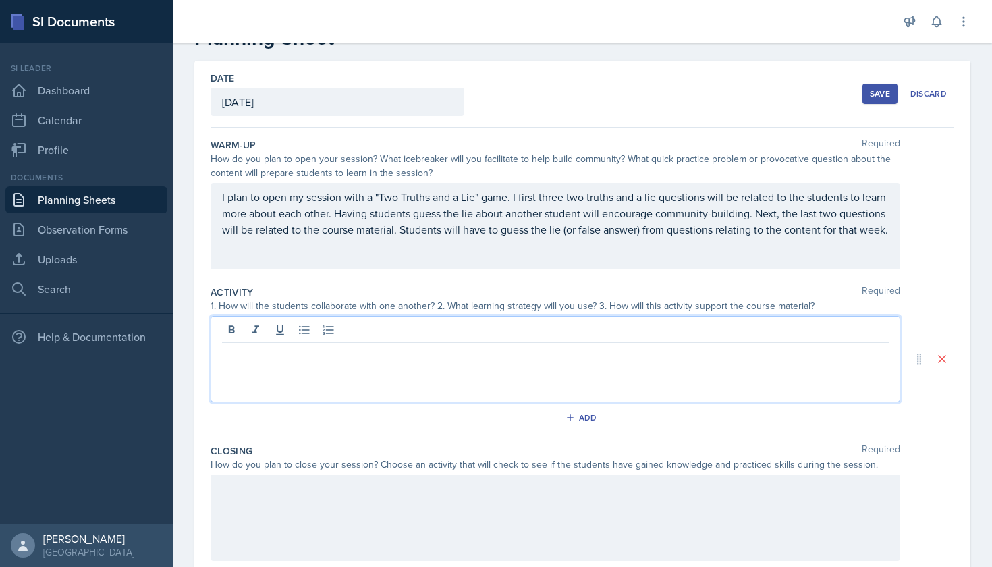
scroll to position [46, 0]
click at [96, 207] on link "Planning Sheets" at bounding box center [86, 199] width 162 height 27
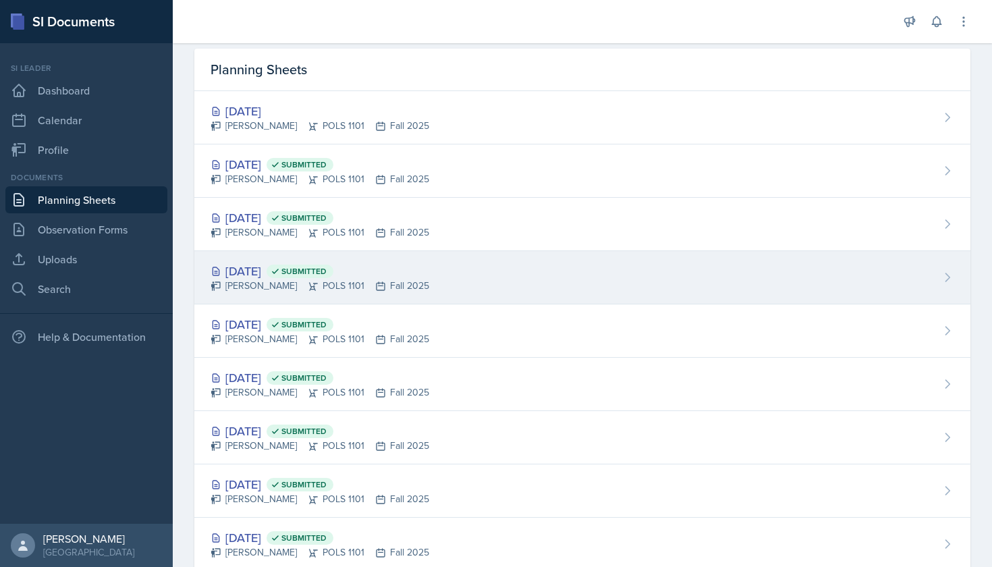
click at [373, 285] on div "[PERSON_NAME] POLS 1101 Fall 2025" at bounding box center [320, 286] width 219 height 14
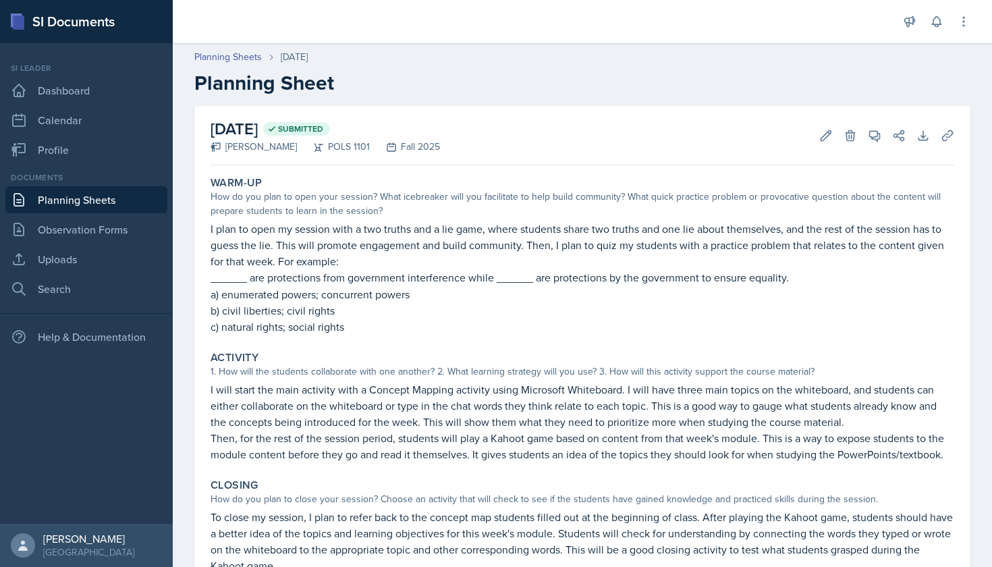
click at [106, 198] on link "Planning Sheets" at bounding box center [86, 199] width 162 height 27
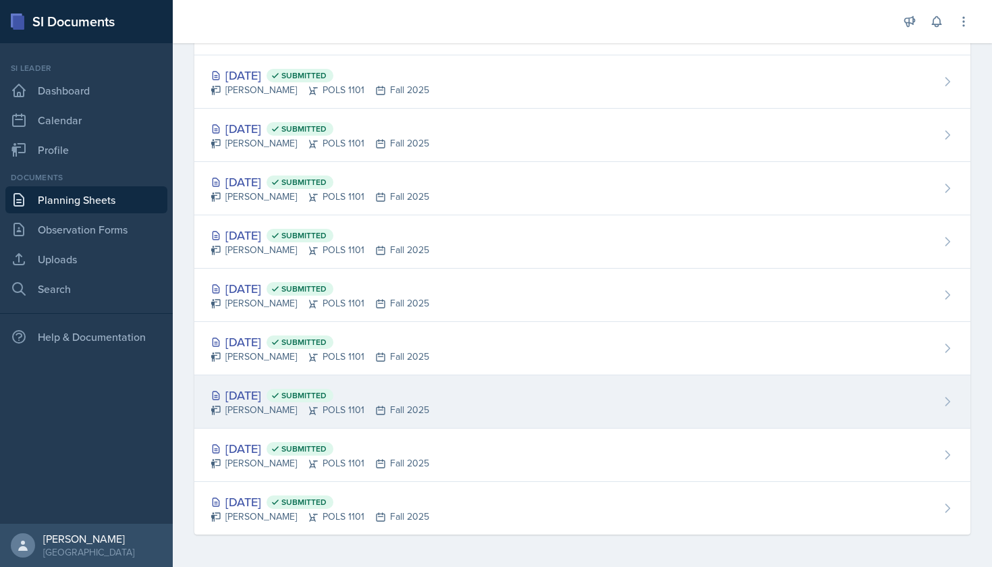
scroll to position [135, 0]
click at [261, 388] on div "[DATE] Submitted" at bounding box center [320, 395] width 219 height 18
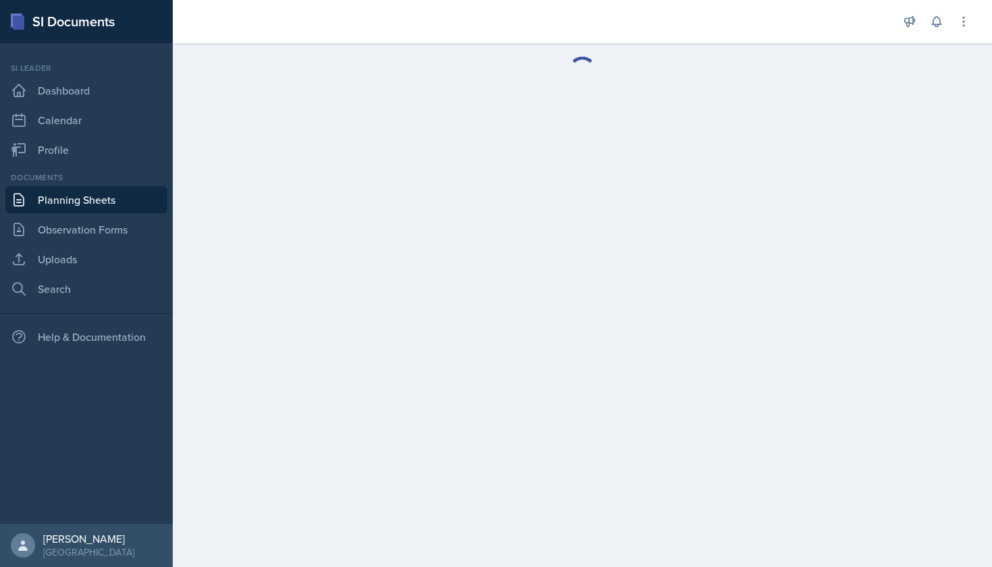
click at [93, 205] on link "Planning Sheets" at bounding box center [86, 199] width 162 height 27
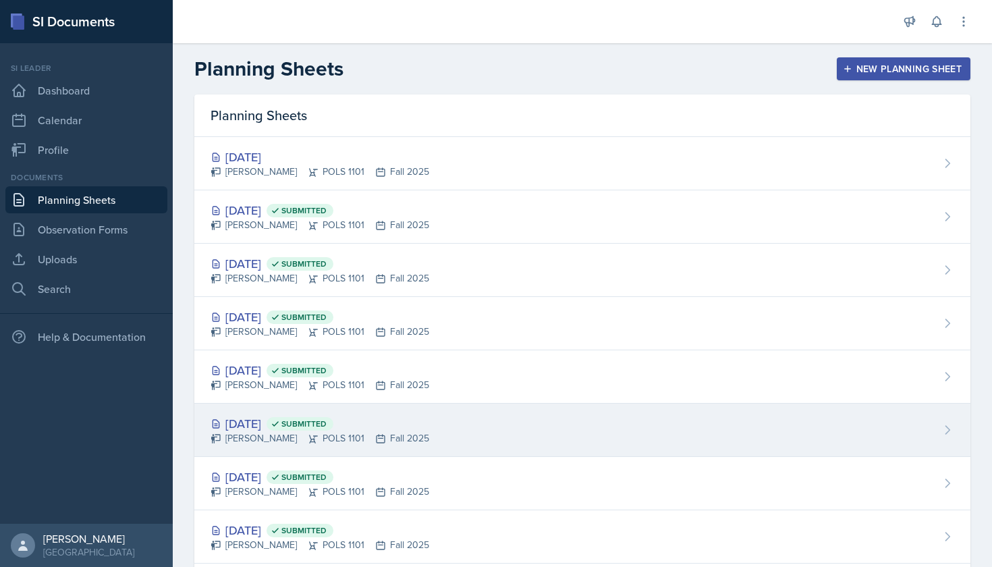
click at [304, 419] on div "[DATE] Submitted" at bounding box center [320, 423] width 219 height 18
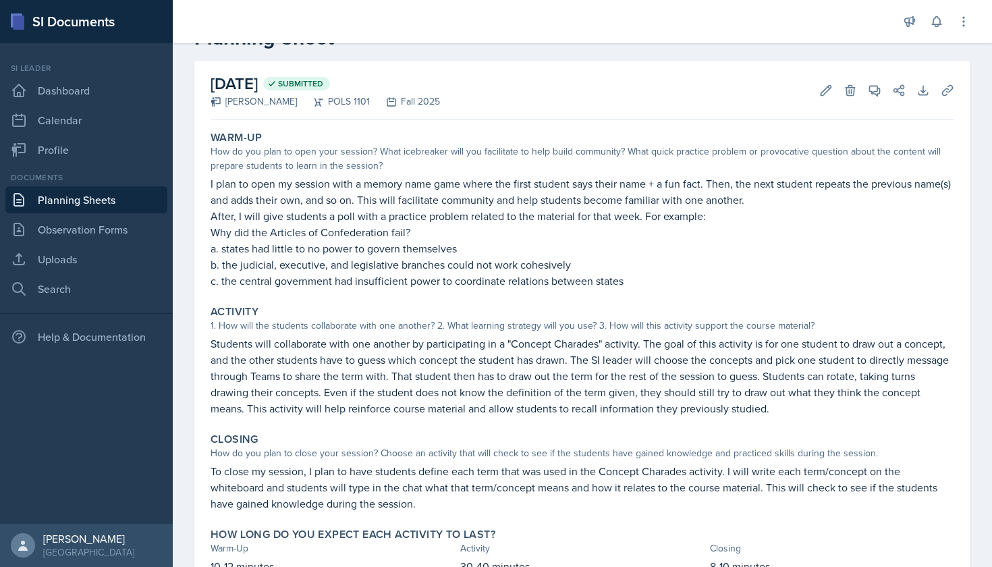
scroll to position [46, 0]
click at [134, 195] on link "Planning Sheets" at bounding box center [86, 199] width 162 height 27
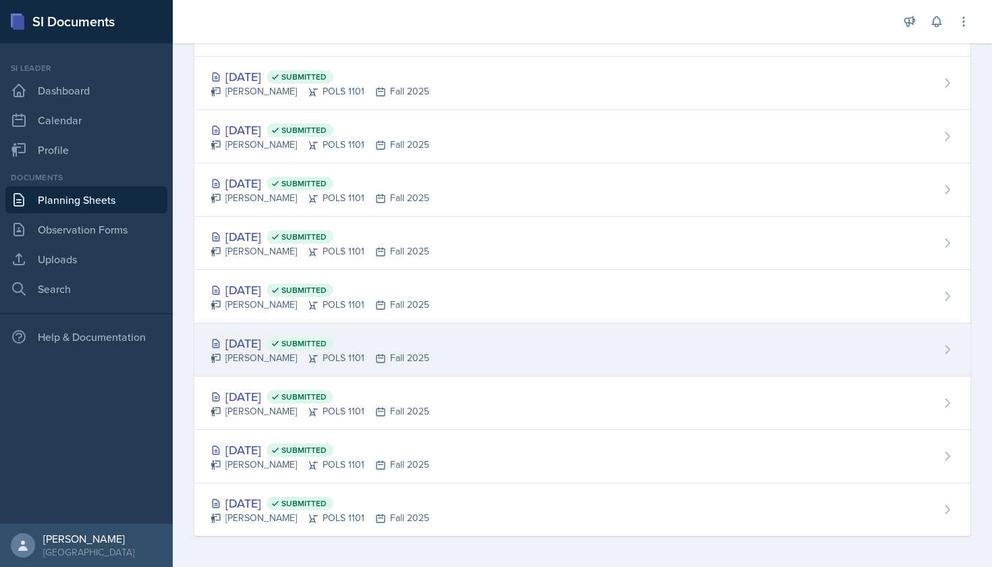
scroll to position [135, 0]
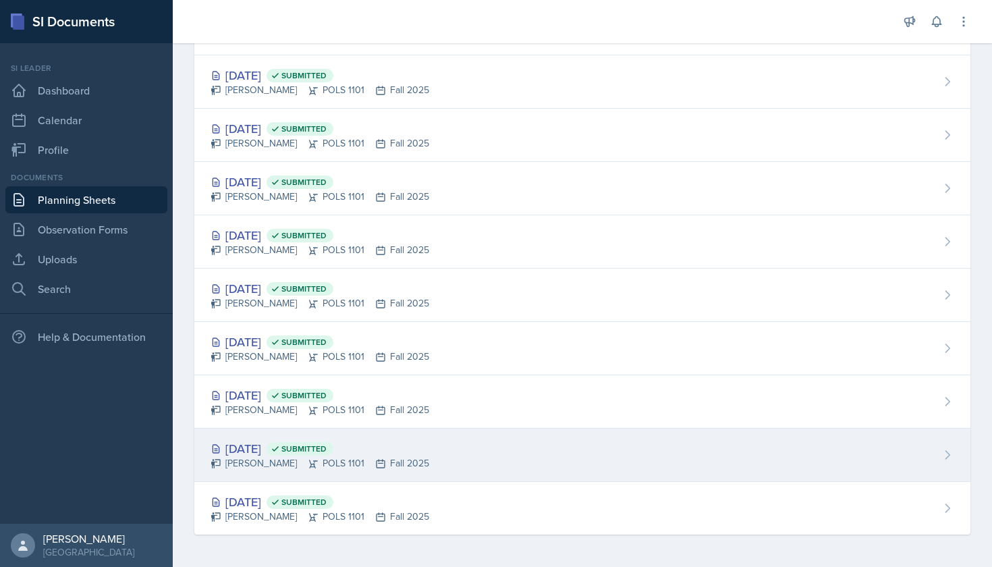
click at [258, 457] on div "[PERSON_NAME] POLS 1101 Fall 2025" at bounding box center [320, 463] width 219 height 14
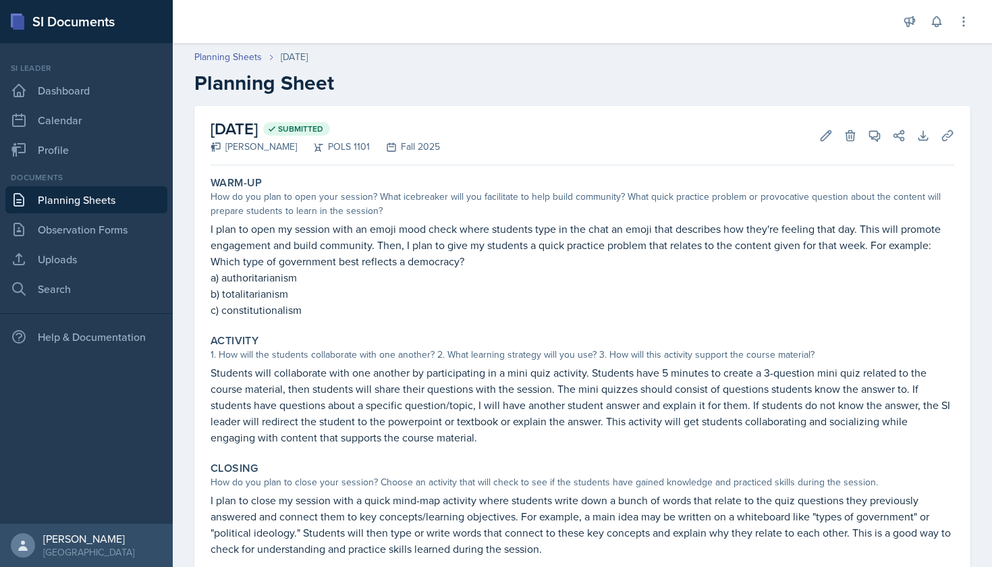
click at [123, 204] on link "Planning Sheets" at bounding box center [86, 199] width 162 height 27
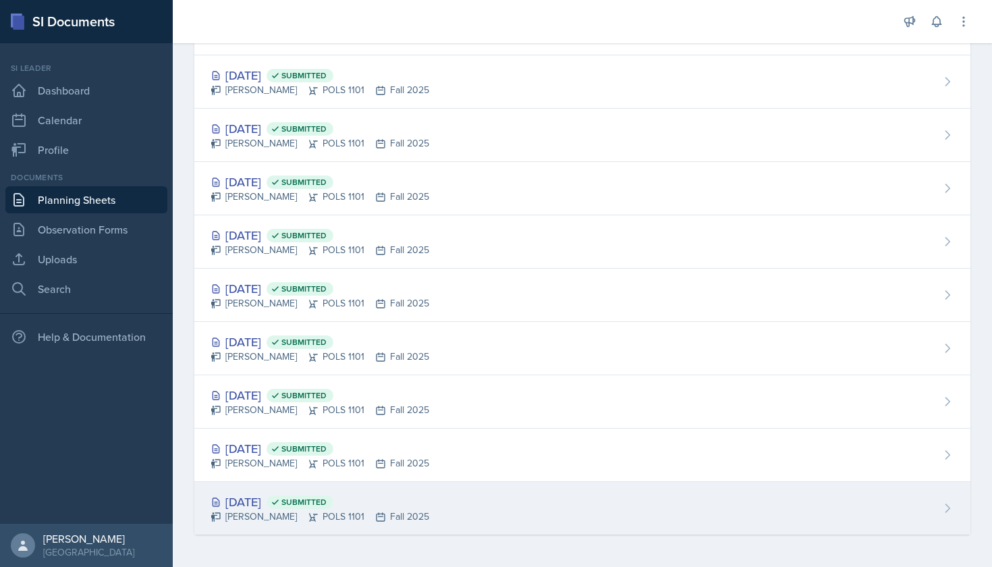
scroll to position [136, 0]
click at [327, 505] on span "Submitted" at bounding box center [303, 502] width 45 height 11
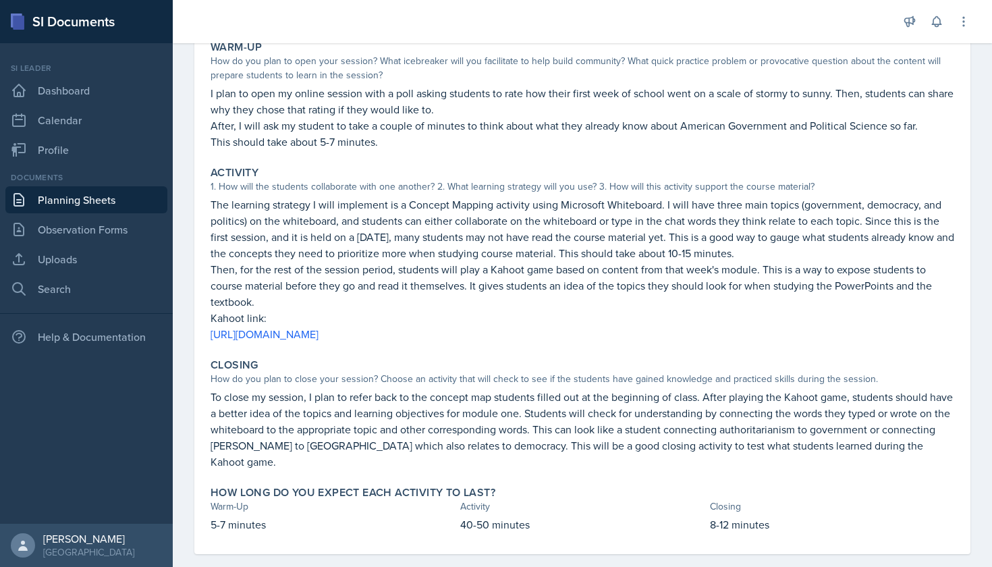
click at [101, 200] on link "Planning Sheets" at bounding box center [86, 199] width 162 height 27
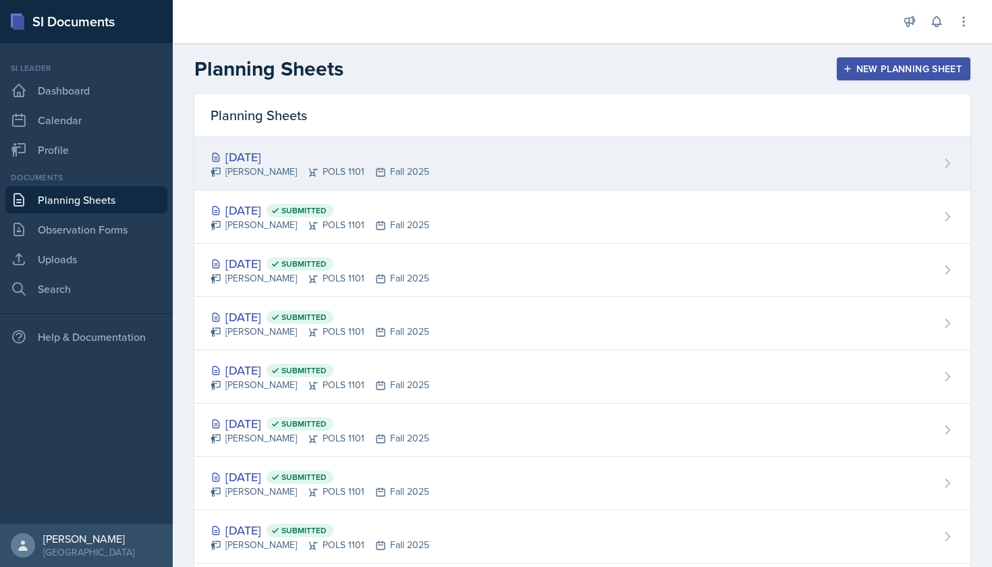
click at [275, 149] on div "[DATE]" at bounding box center [320, 157] width 219 height 18
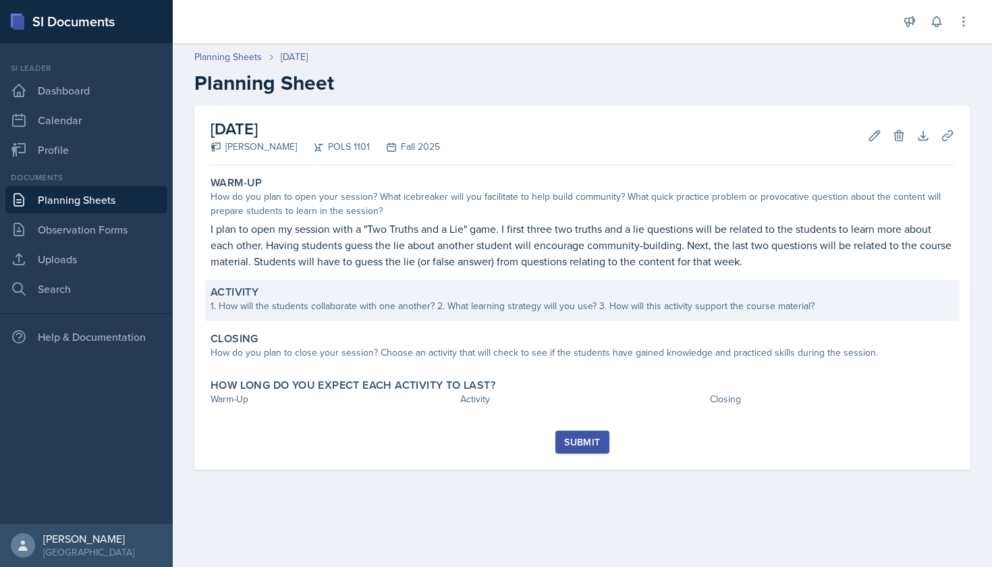
click at [330, 301] on div "1. How will the students collaborate with one another? 2. What learning strateg…" at bounding box center [583, 306] width 744 height 14
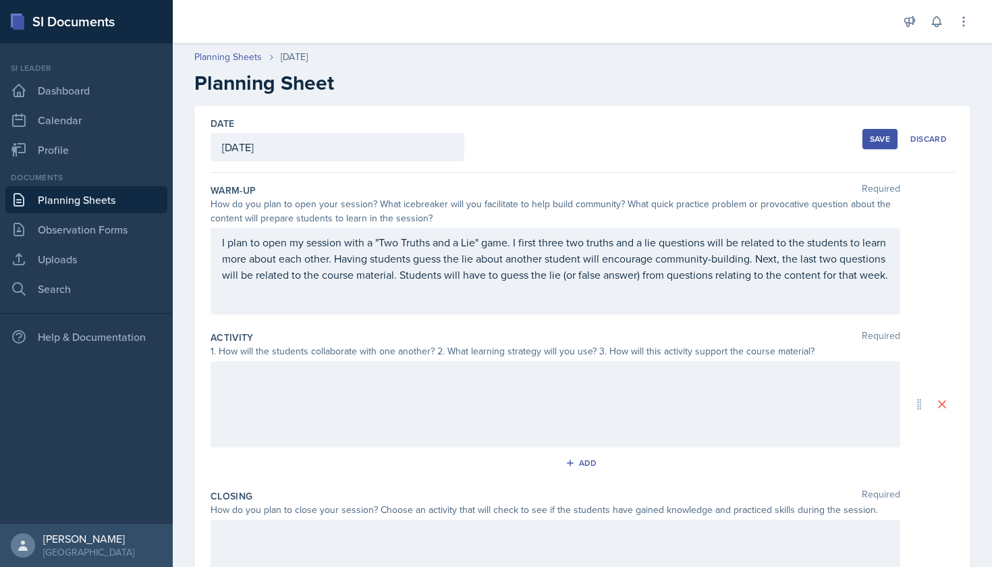
click at [354, 386] on div at bounding box center [556, 404] width 690 height 86
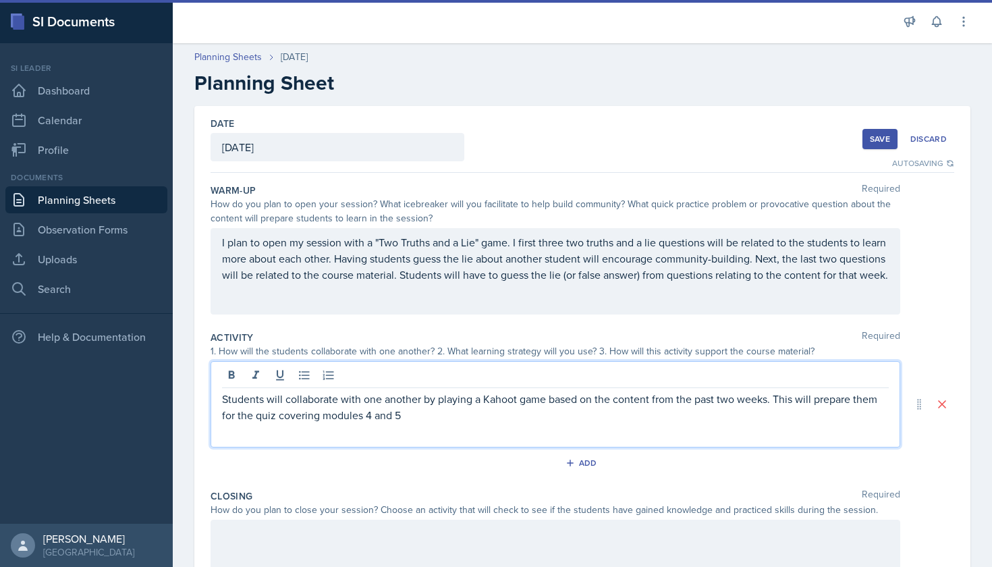
click at [775, 401] on p "Students will collaborate with one another by playing a Kahoot game based on th…" at bounding box center [555, 407] width 667 height 32
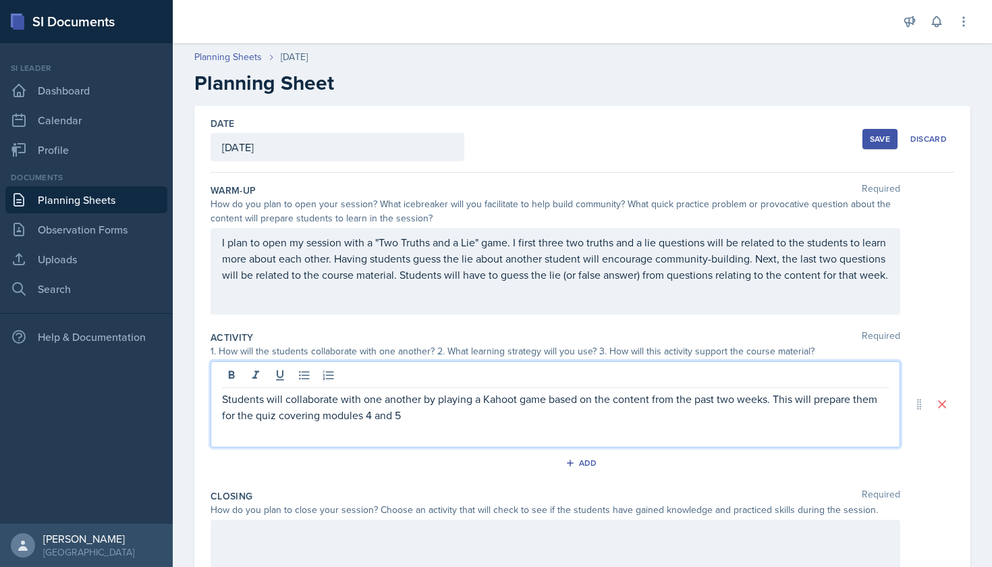
click at [431, 418] on p "Students will collaborate with one another by playing a Kahoot game based on th…" at bounding box center [555, 407] width 667 height 32
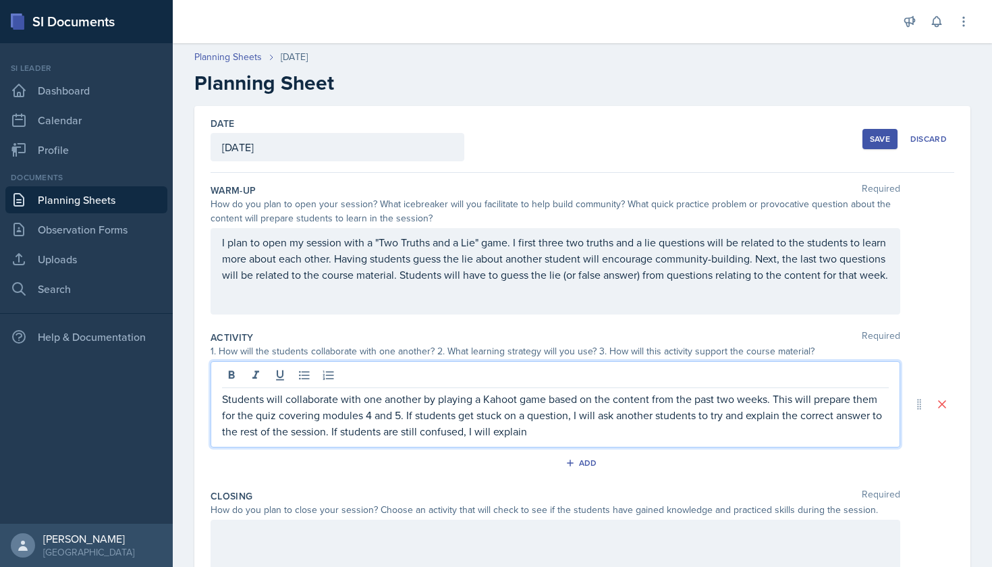
click at [493, 433] on p "Students will collaborate with one another by playing a Kahoot game based on th…" at bounding box center [555, 415] width 667 height 49
click at [694, 439] on div "Students will collaborate with one another by playing a Kahoot game based on th…" at bounding box center [556, 404] width 690 height 86
click at [692, 424] on p "Students will collaborate with one another by playing a Kahoot game based on th…" at bounding box center [555, 415] width 667 height 49
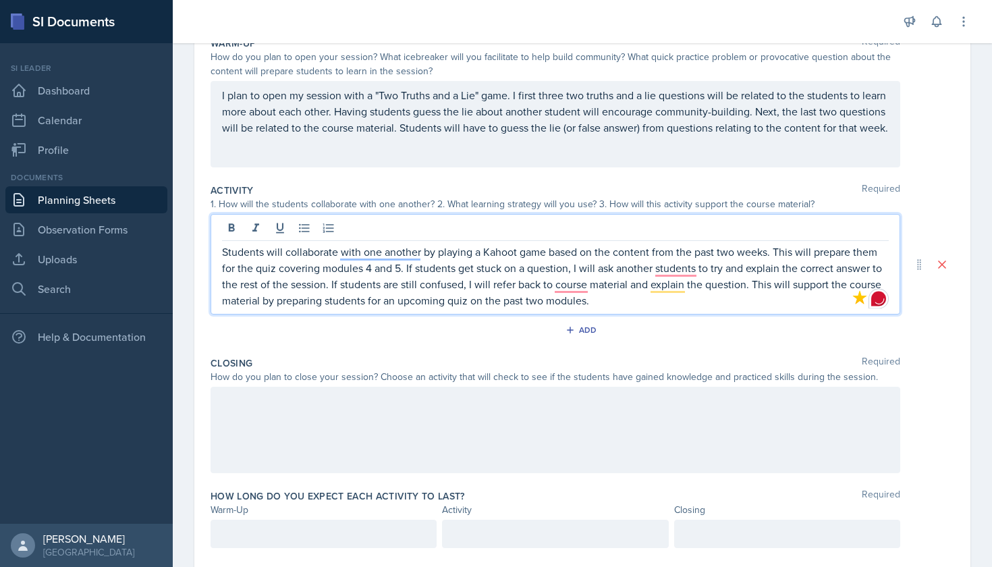
scroll to position [155, 0]
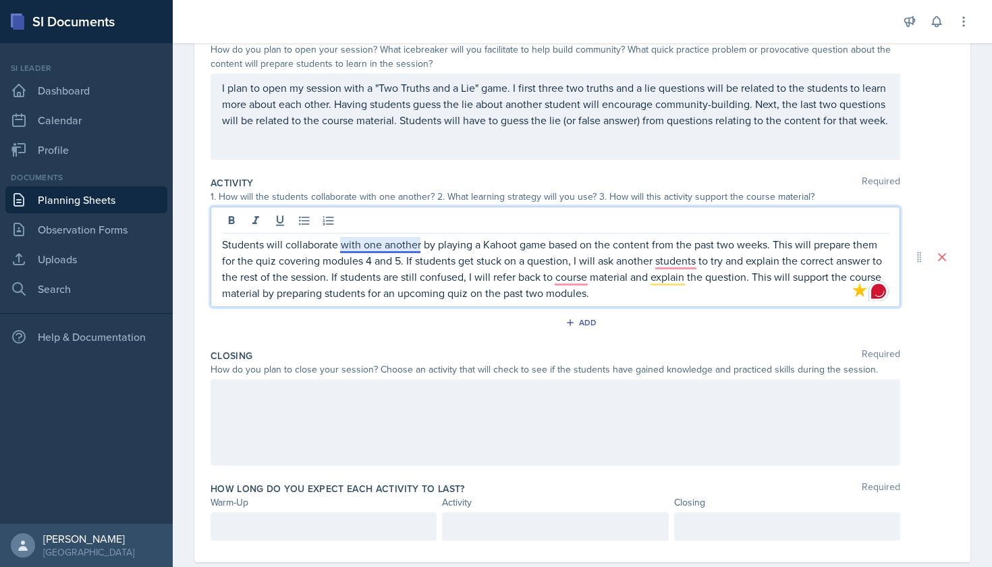
click at [370, 240] on p "Students will collaborate with one another by playing a Kahoot game based on th…" at bounding box center [555, 268] width 667 height 65
click at [623, 260] on p "Students will collaborate by playing a Kahoot game based on the content from th…" at bounding box center [555, 268] width 667 height 65
click at [519, 283] on p "Students will collaborate by playing a Kahoot game based on the content from th…" at bounding box center [555, 268] width 667 height 65
click at [666, 263] on p "Students will collaborate by playing a Kahoot game based on the content from th…" at bounding box center [555, 268] width 667 height 65
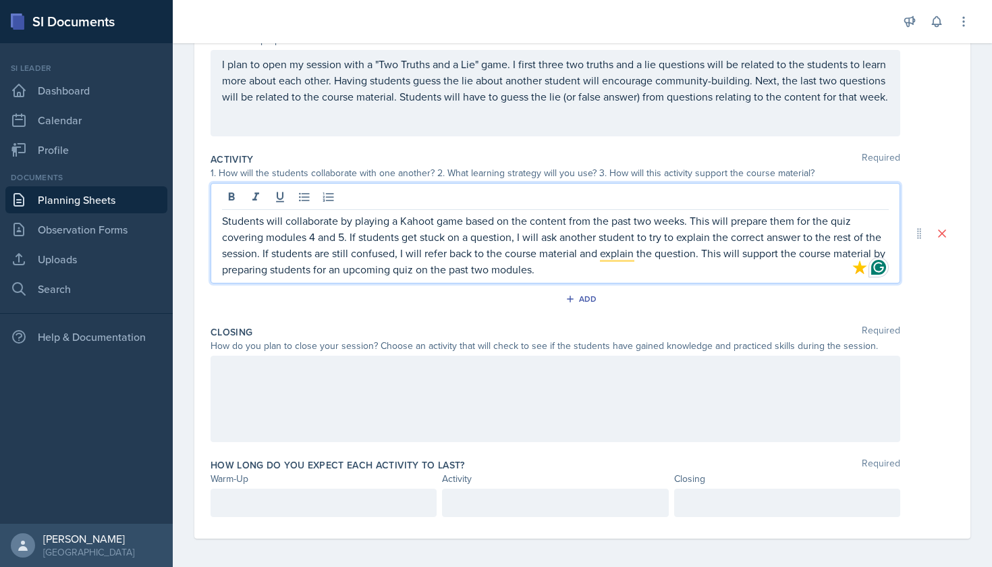
click at [500, 370] on div at bounding box center [556, 399] width 690 height 86
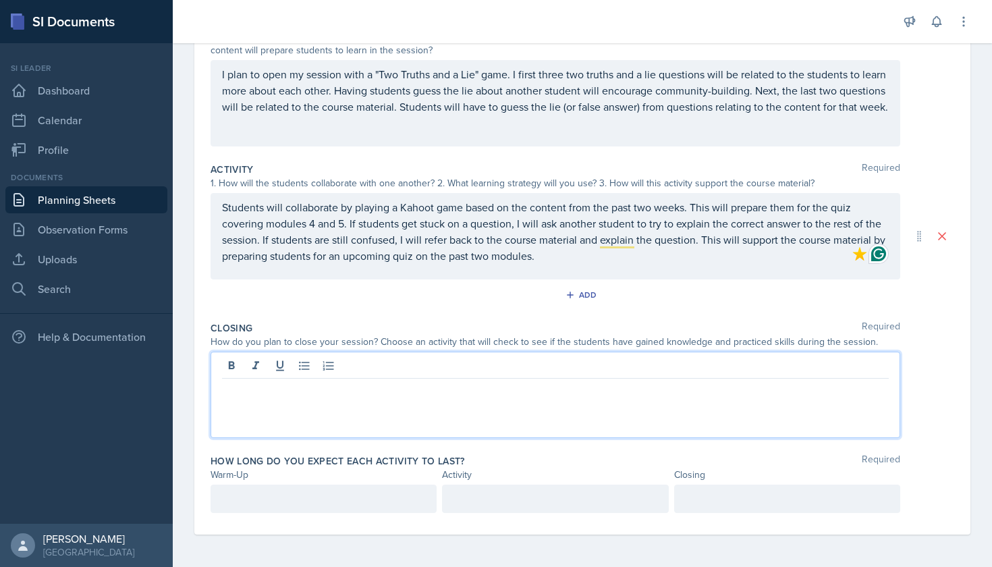
scroll to position [168, 0]
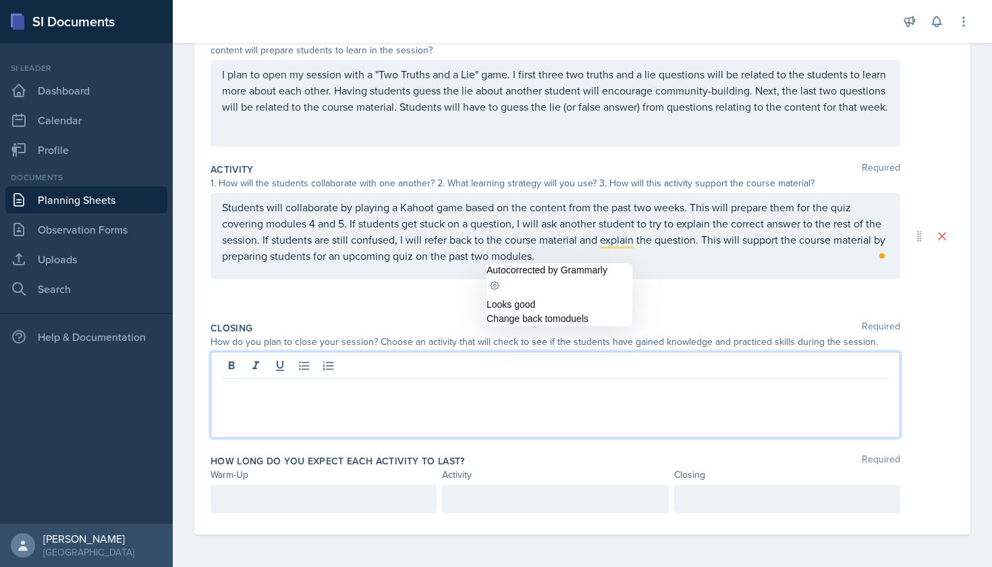
click at [534, 258] on p "Students will collaborate by playing a Kahoot game based on the content from th…" at bounding box center [555, 231] width 667 height 65
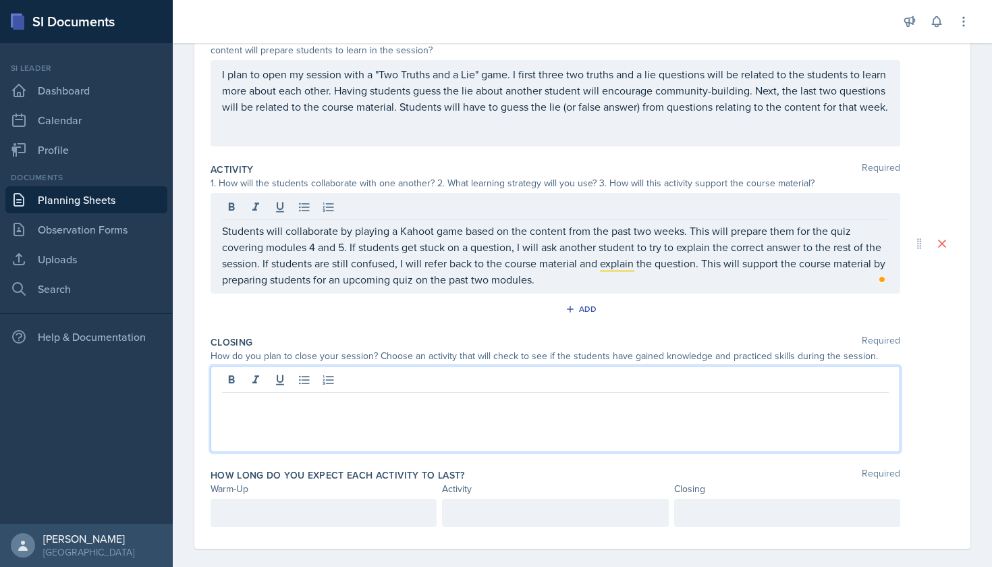
click at [518, 382] on div at bounding box center [556, 409] width 690 height 86
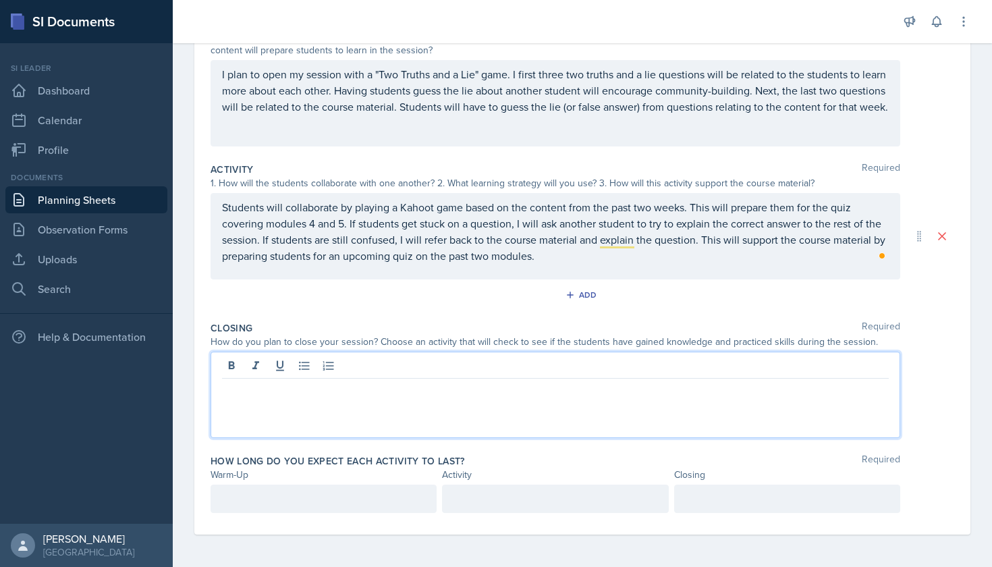
click at [96, 205] on link "Planning Sheets" at bounding box center [86, 199] width 162 height 27
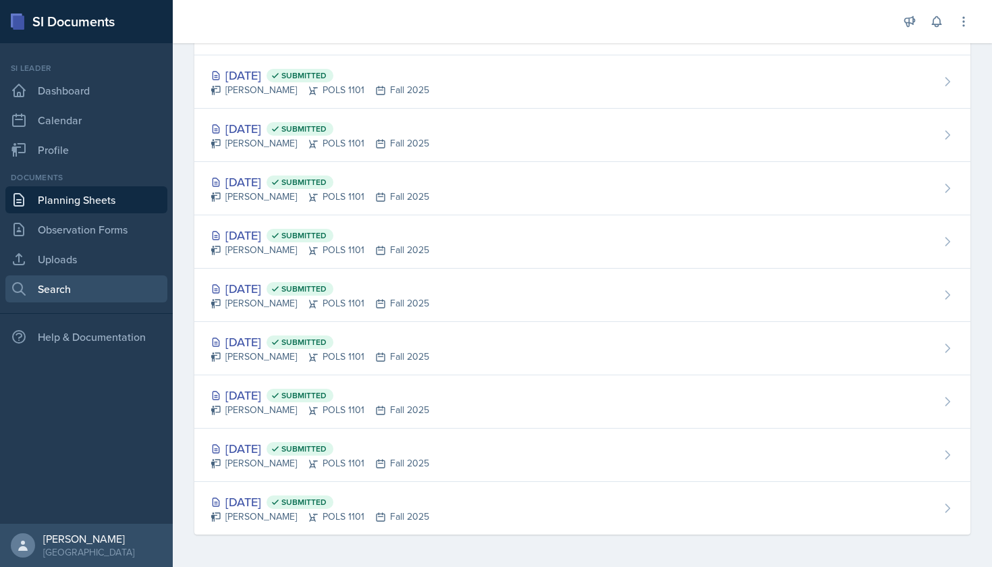
scroll to position [135, 0]
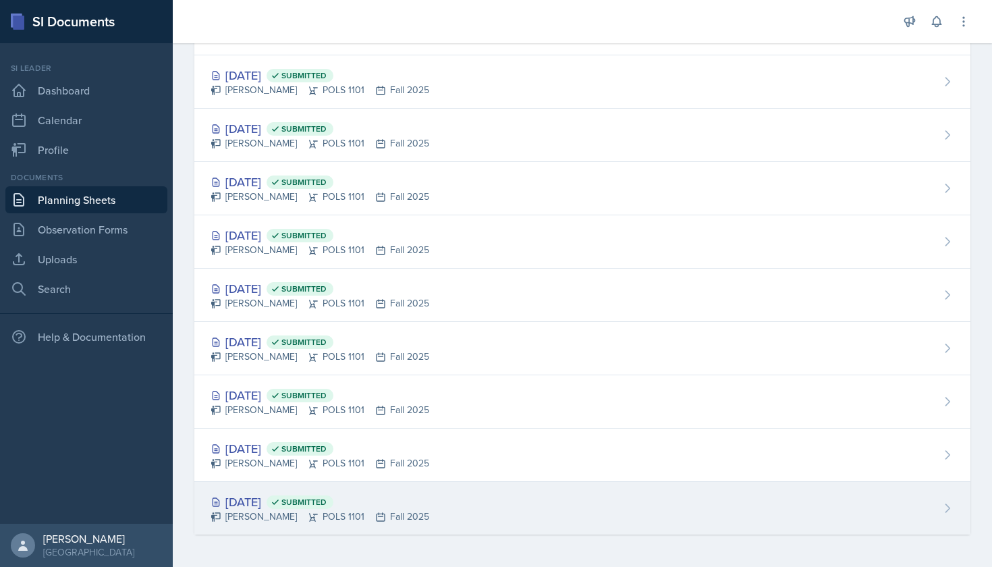
click at [289, 514] on div "[PERSON_NAME] POLS 1101 Fall 2025" at bounding box center [320, 516] width 219 height 14
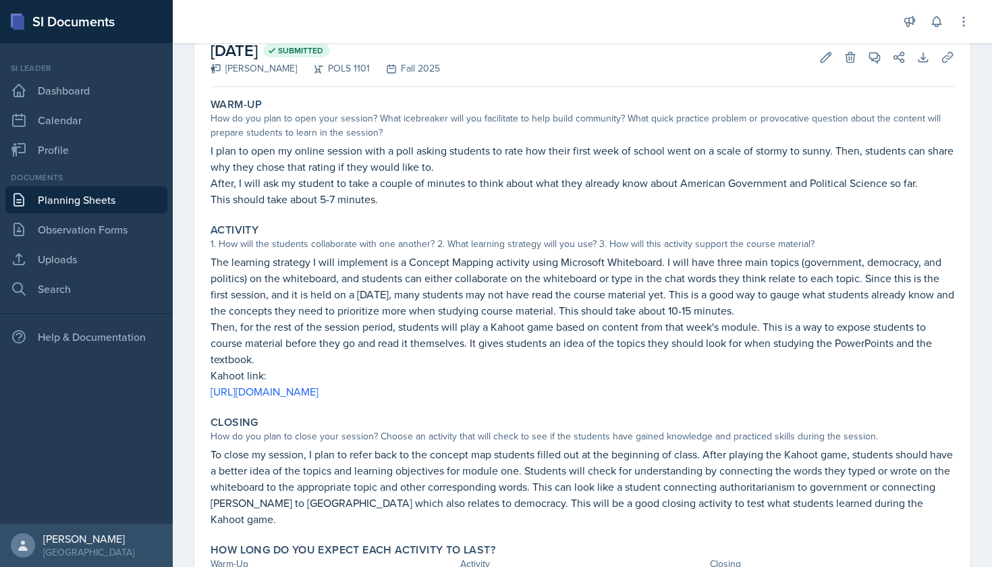
scroll to position [80, 0]
click at [113, 196] on link "Planning Sheets" at bounding box center [86, 199] width 162 height 27
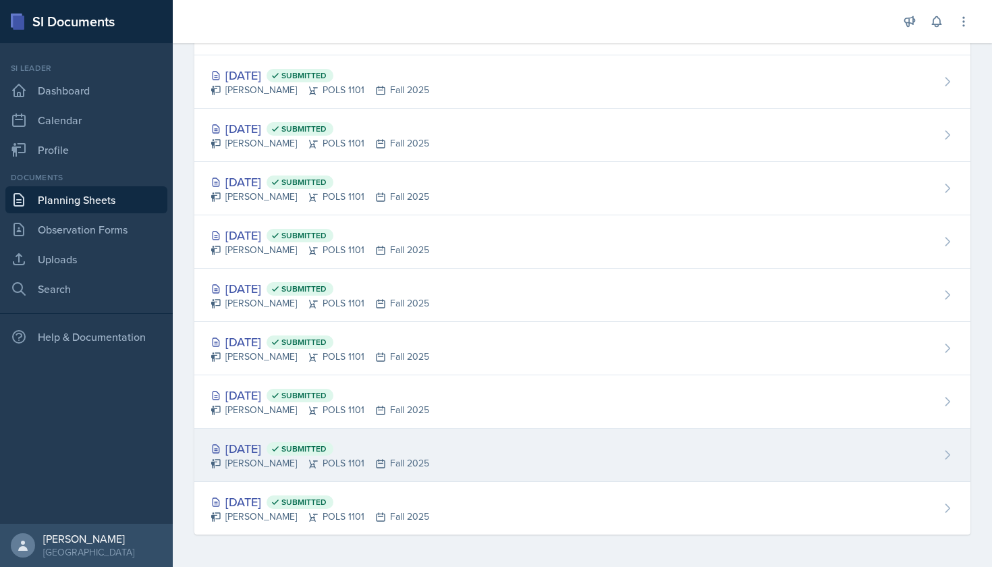
scroll to position [135, 0]
click at [256, 455] on div "[DATE] Submitted" at bounding box center [320, 448] width 219 height 18
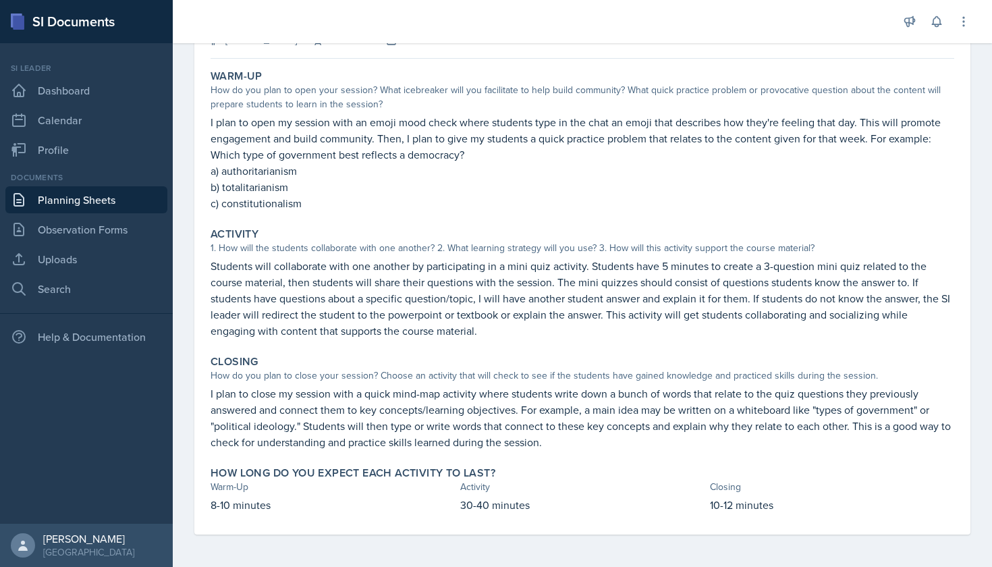
scroll to position [107, 0]
click at [90, 195] on link "Planning Sheets" at bounding box center [86, 199] width 162 height 27
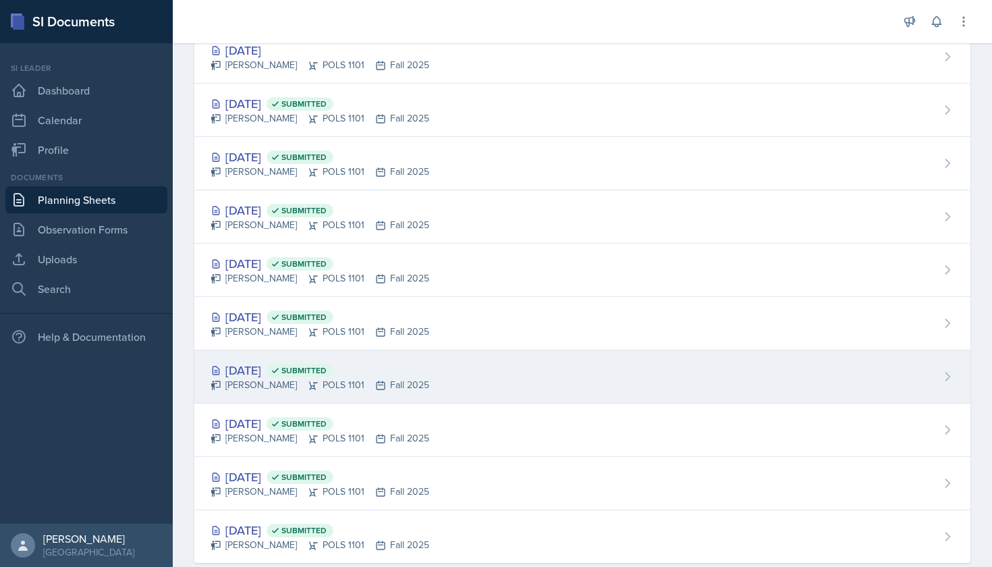
click at [273, 376] on div "[DATE] Submitted" at bounding box center [320, 370] width 219 height 18
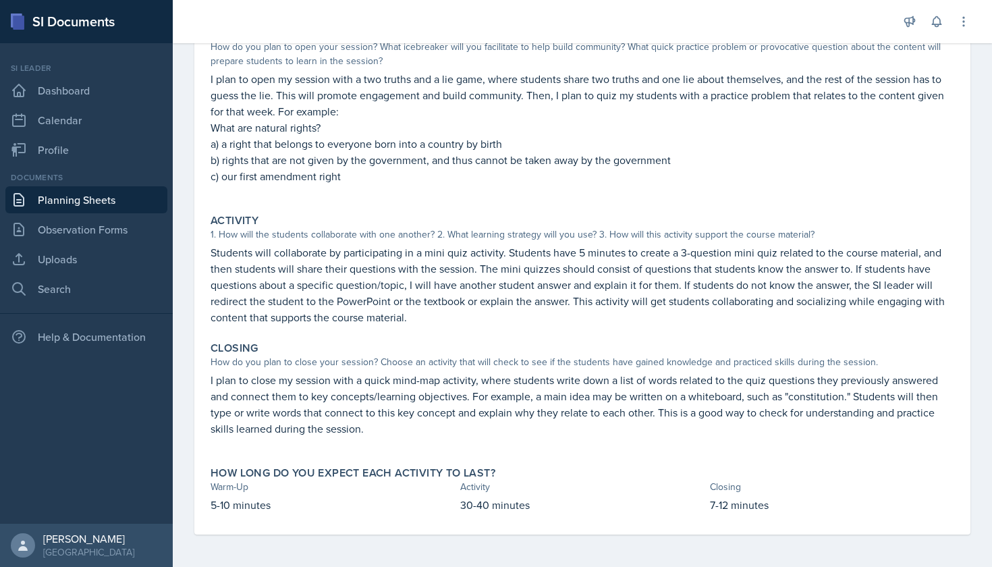
scroll to position [150, 0]
click at [86, 196] on link "Planning Sheets" at bounding box center [86, 199] width 162 height 27
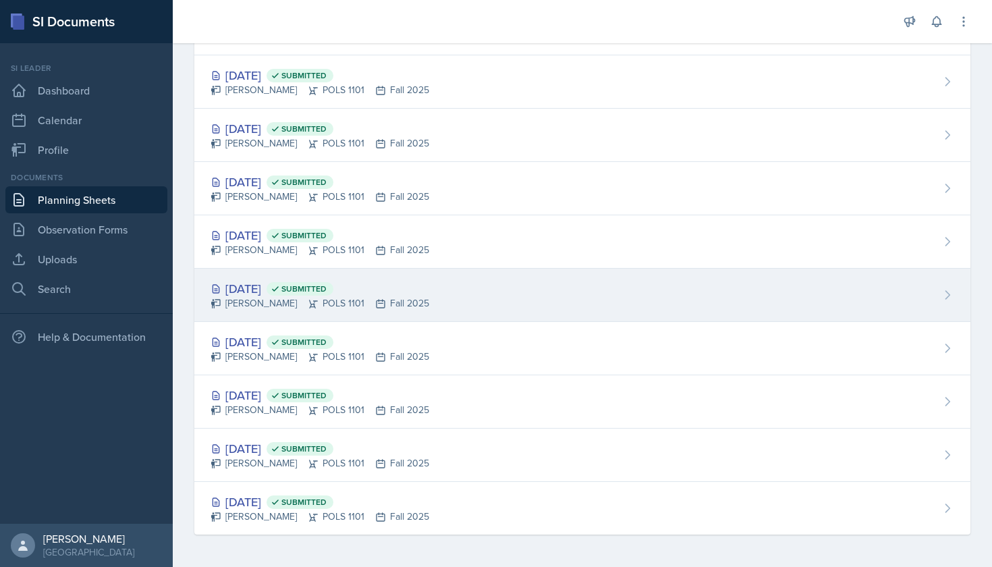
click at [269, 302] on div "[PERSON_NAME] POLS 1101 Fall 2025" at bounding box center [320, 303] width 219 height 14
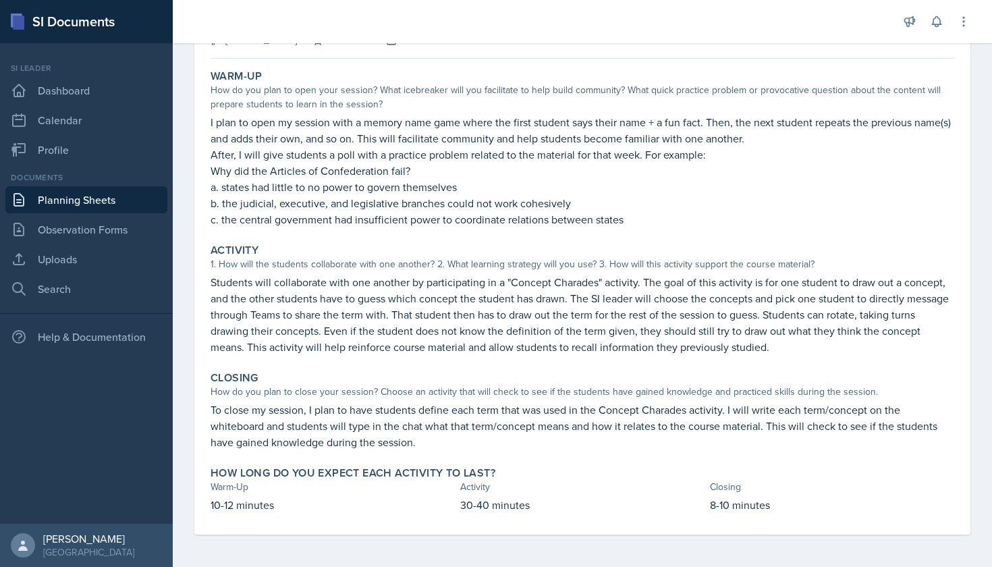
scroll to position [107, 0]
click at [99, 193] on link "Planning Sheets" at bounding box center [86, 199] width 162 height 27
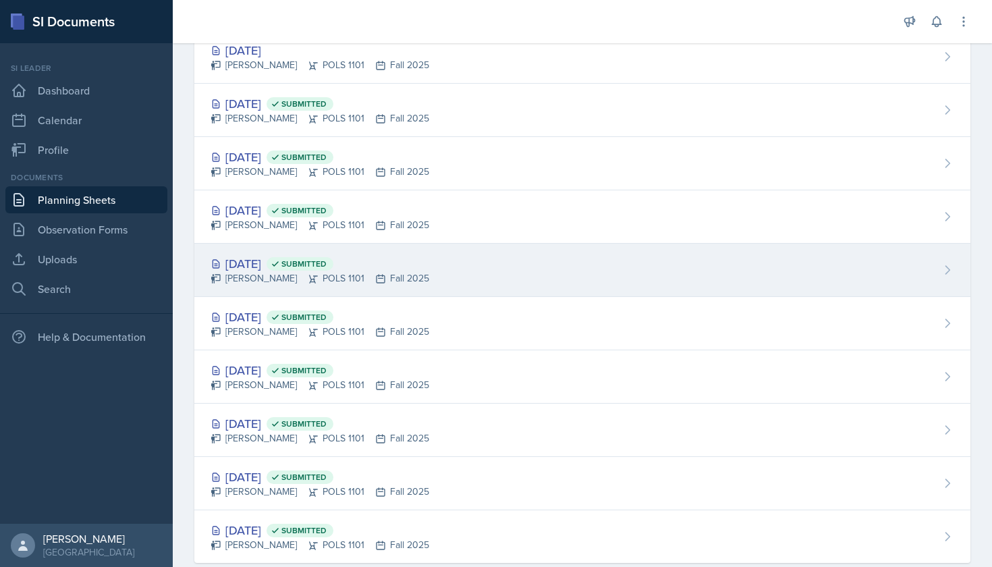
click at [283, 267] on div "[DATE] Submitted" at bounding box center [320, 263] width 219 height 18
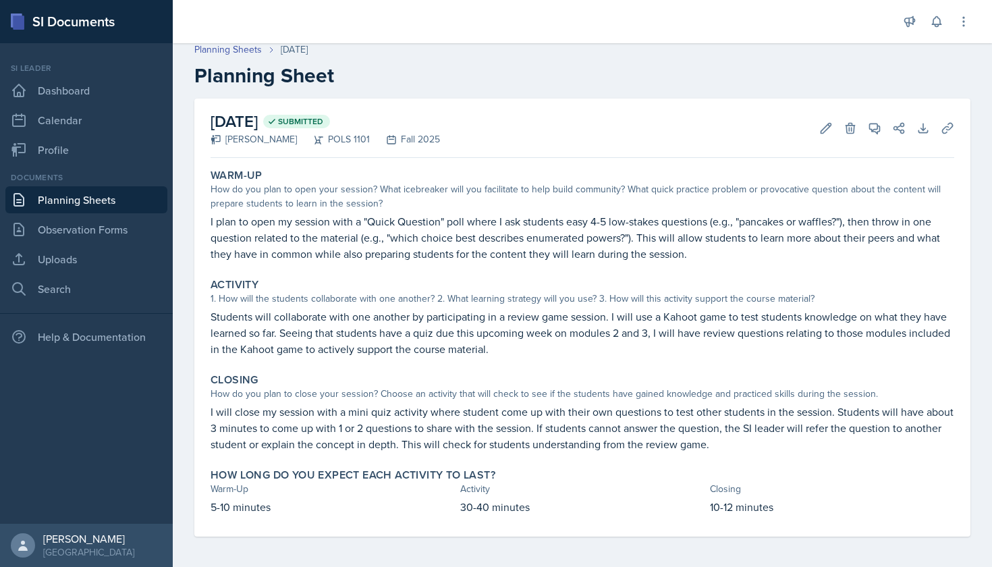
scroll to position [6, 0]
click at [92, 192] on link "Planning Sheets" at bounding box center [86, 199] width 162 height 27
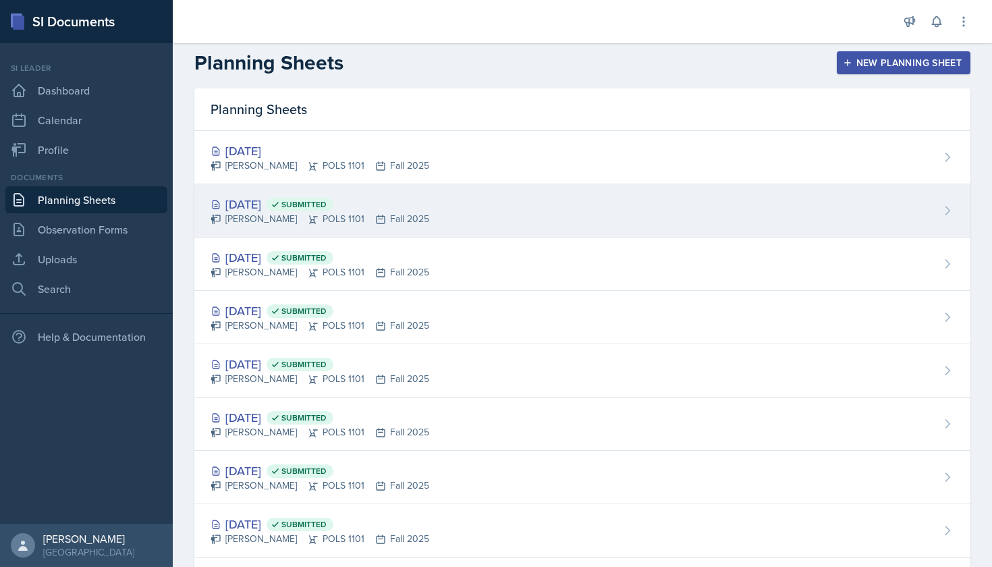
click at [278, 221] on div "[PERSON_NAME] POLS 1101 Fall 2025" at bounding box center [320, 219] width 219 height 14
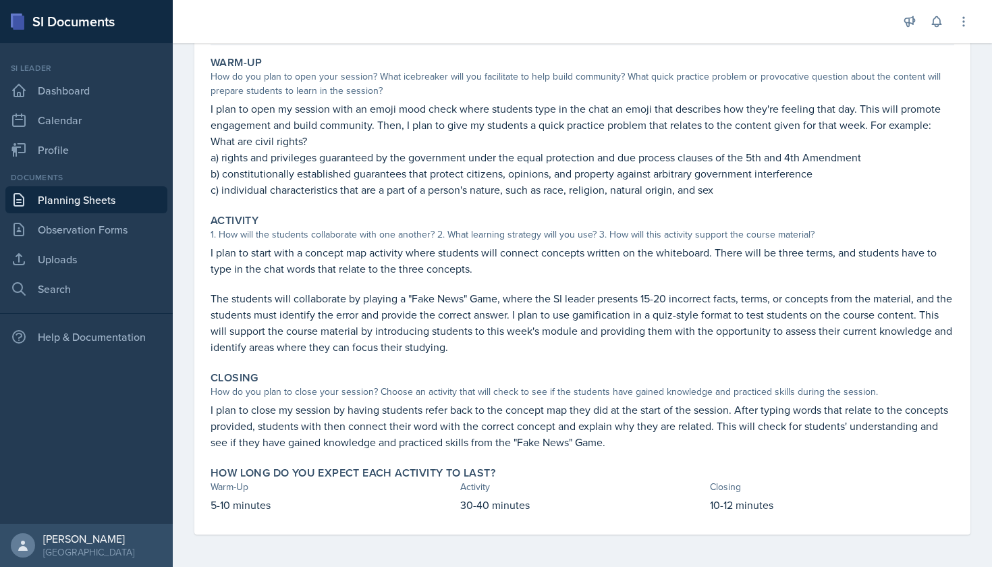
scroll to position [120, 0]
click at [117, 208] on link "Planning Sheets" at bounding box center [86, 199] width 162 height 27
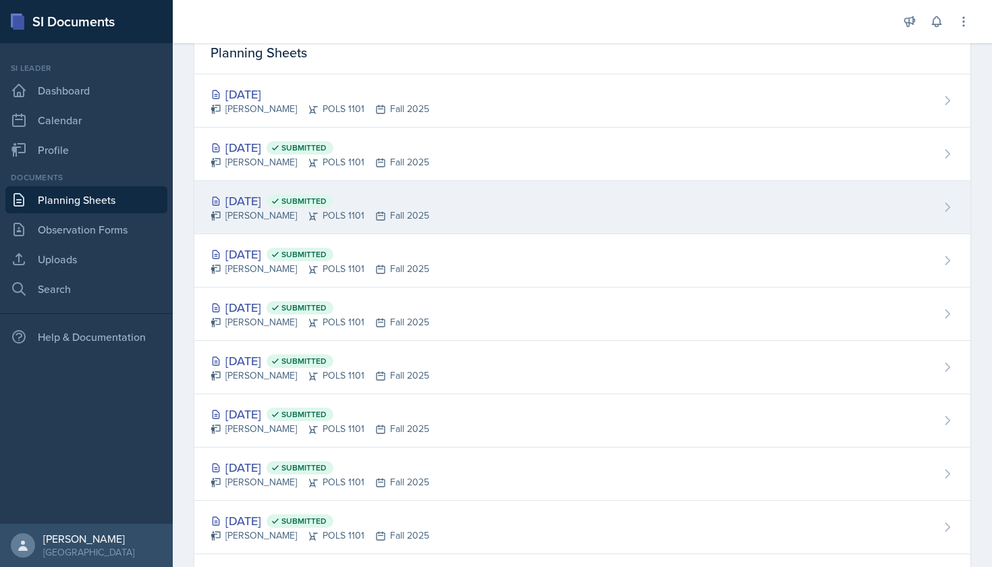
scroll to position [64, 0]
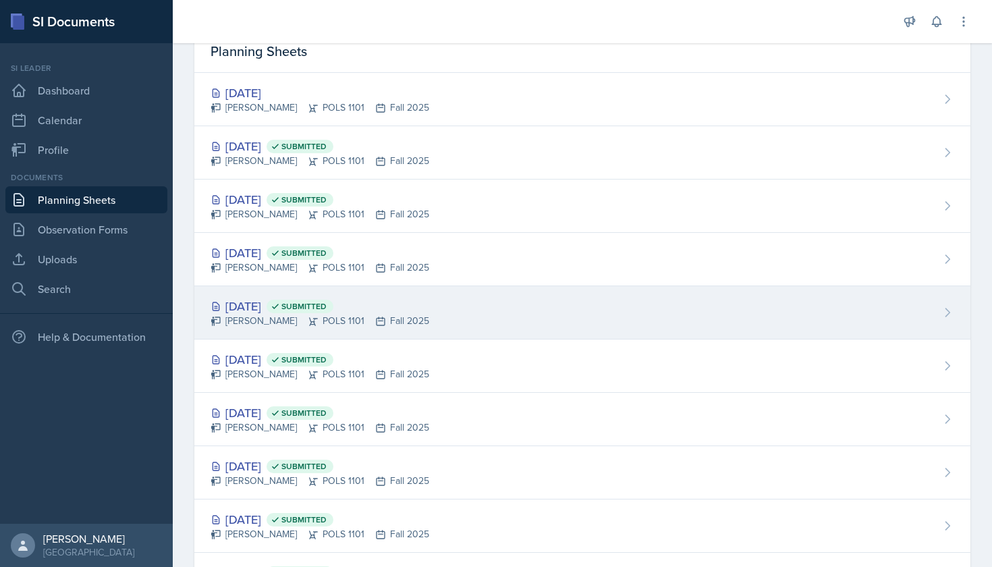
click at [252, 312] on div "[DATE] Submitted" at bounding box center [320, 306] width 219 height 18
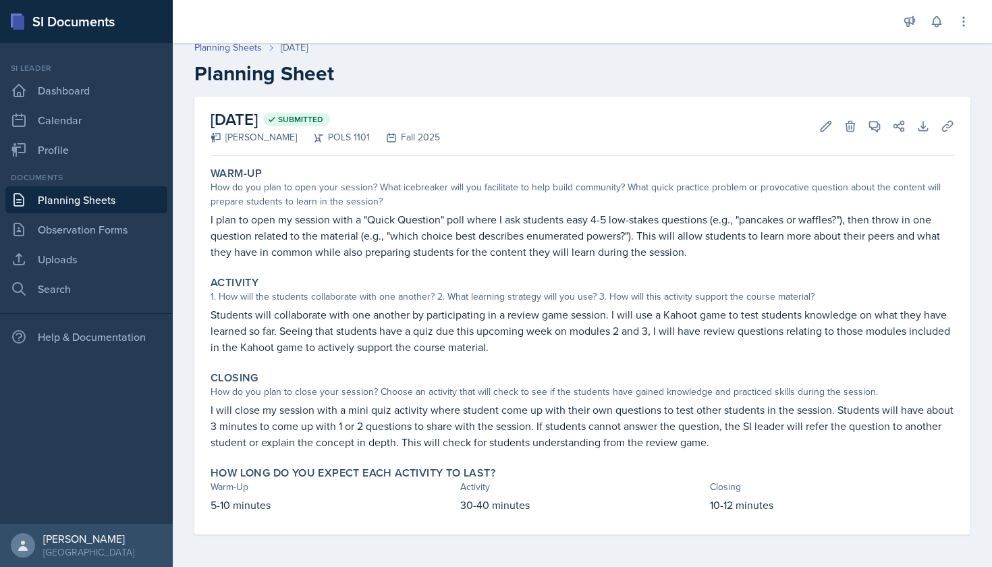
scroll to position [9, 0]
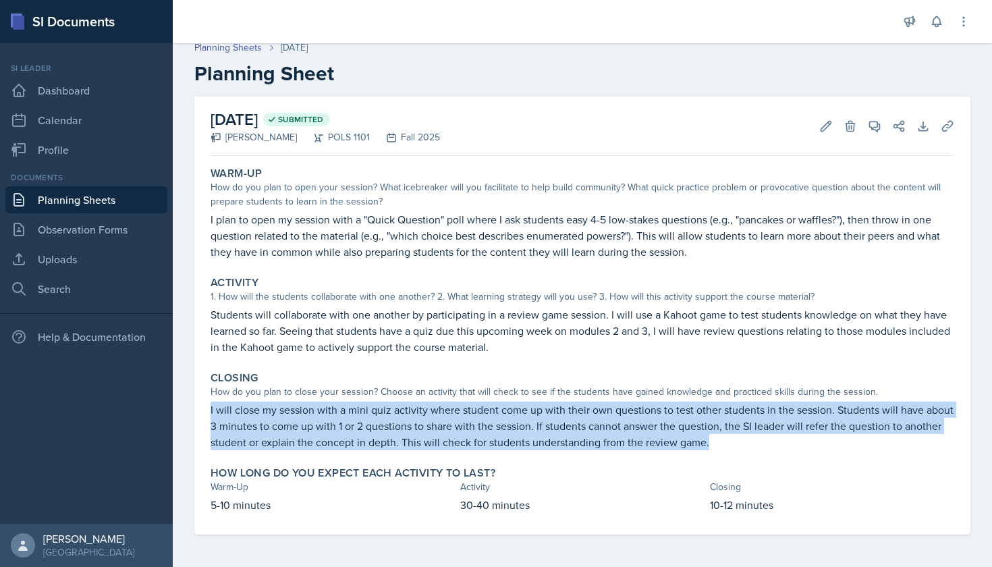
drag, startPoint x: 209, startPoint y: 402, endPoint x: 737, endPoint y: 439, distance: 528.9
click at [737, 440] on div "Closing How do you plan to close your session? Choose an activity that will che…" at bounding box center [582, 411] width 754 height 90
copy p "I will close my session with a mini quiz activity where student come up with th…"
click at [103, 192] on link "Planning Sheets" at bounding box center [86, 199] width 162 height 27
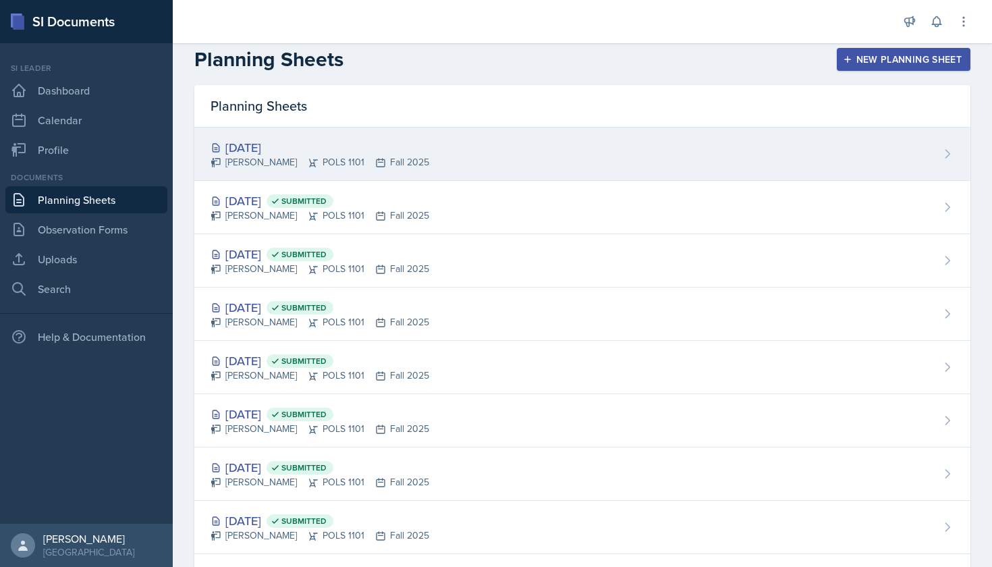
click at [307, 144] on div "[DATE]" at bounding box center [320, 147] width 219 height 18
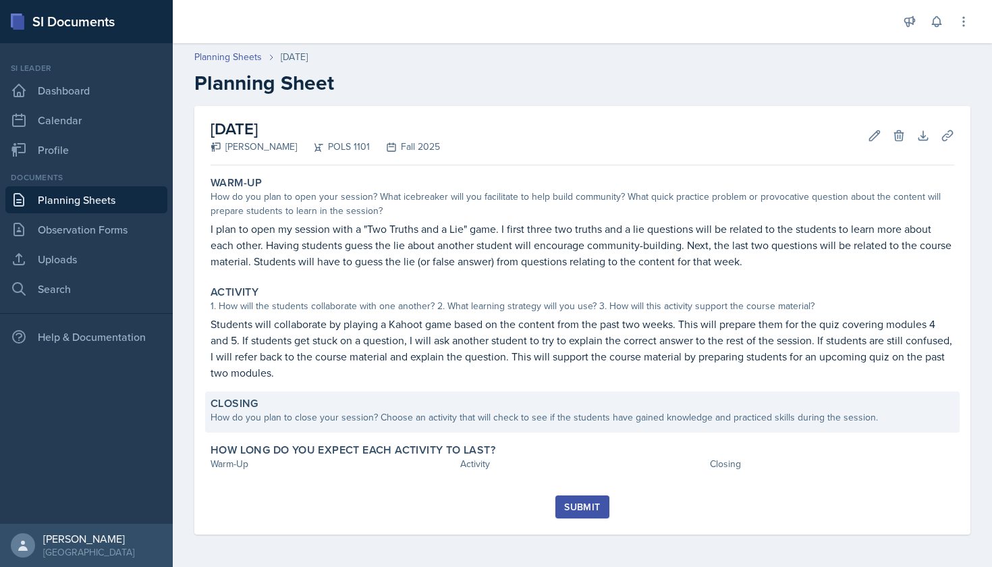
click at [345, 410] on div "Closing" at bounding box center [583, 403] width 744 height 13
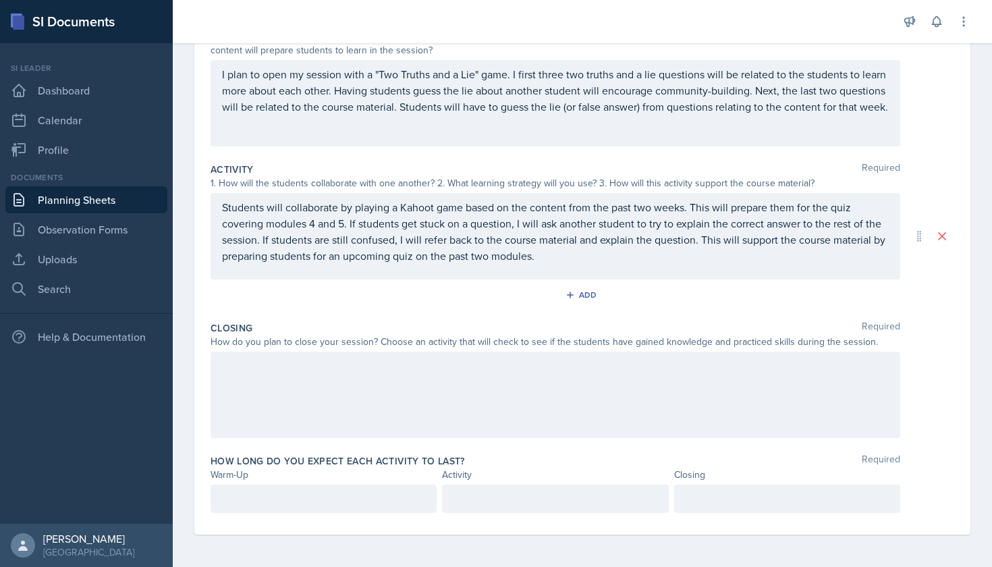
scroll to position [168, 0]
click at [348, 389] on div at bounding box center [556, 395] width 690 height 86
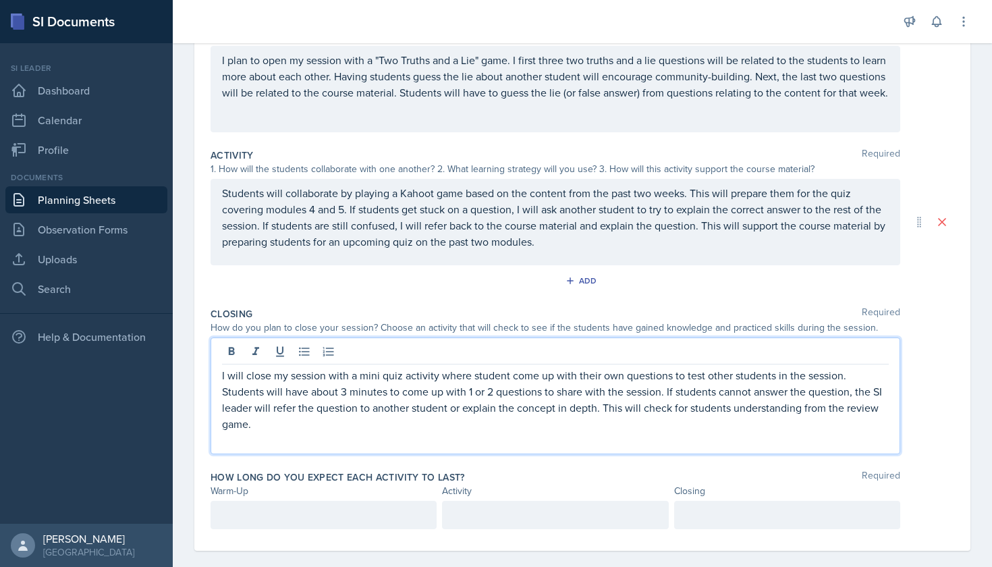
click at [359, 509] on div at bounding box center [324, 515] width 226 height 28
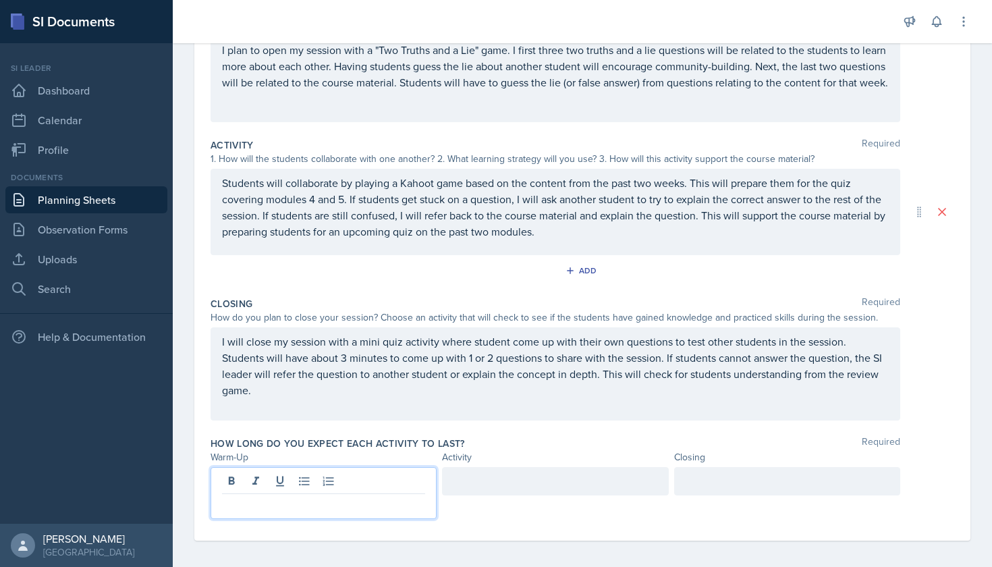
scroll to position [192, 0]
click at [497, 460] on div "How long do you expect each activity to last? Required Warm-Up Activity Closing…" at bounding box center [583, 481] width 744 height 99
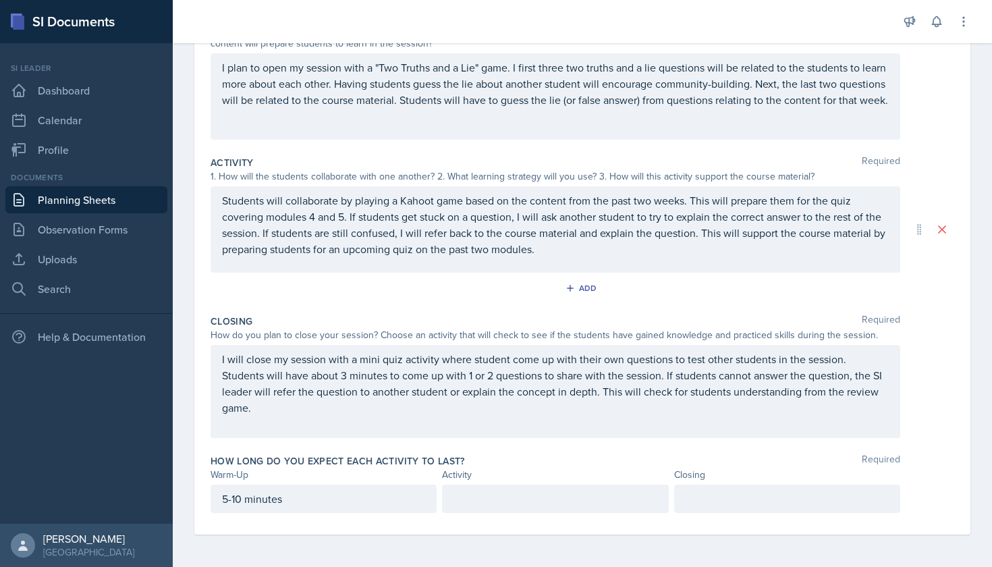
scroll to position [168, 0]
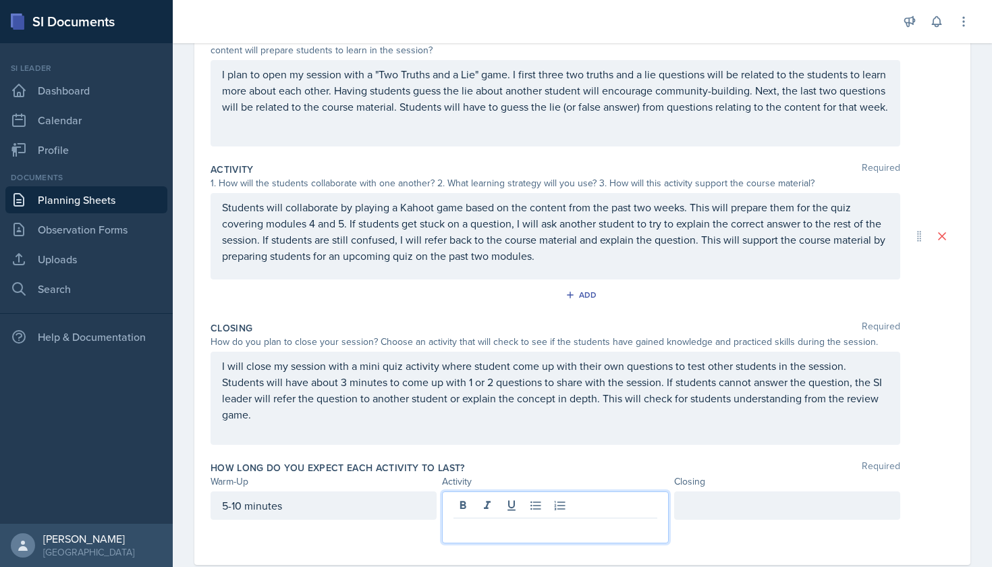
click at [493, 497] on div at bounding box center [555, 517] width 226 height 52
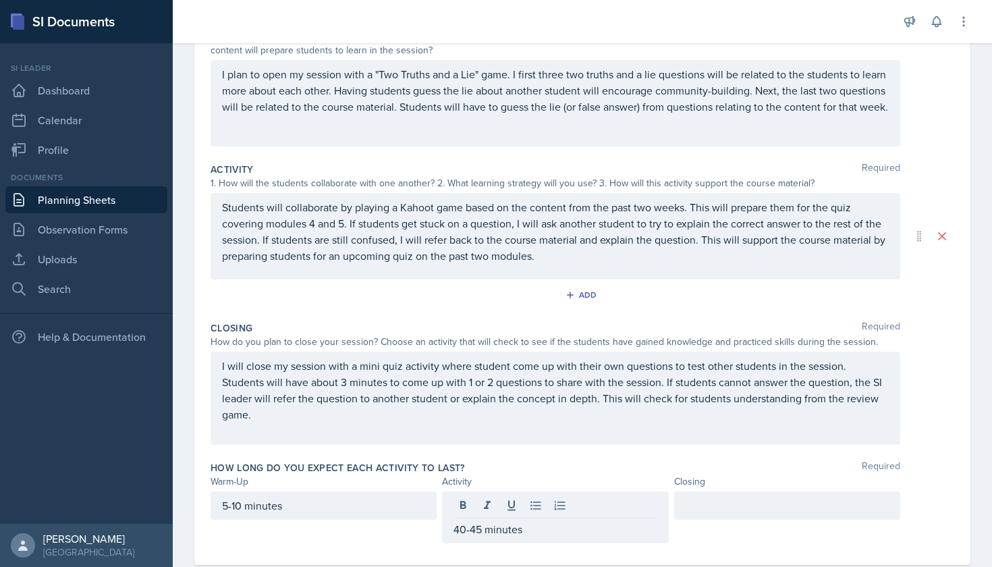
click at [724, 509] on div at bounding box center [787, 505] width 226 height 28
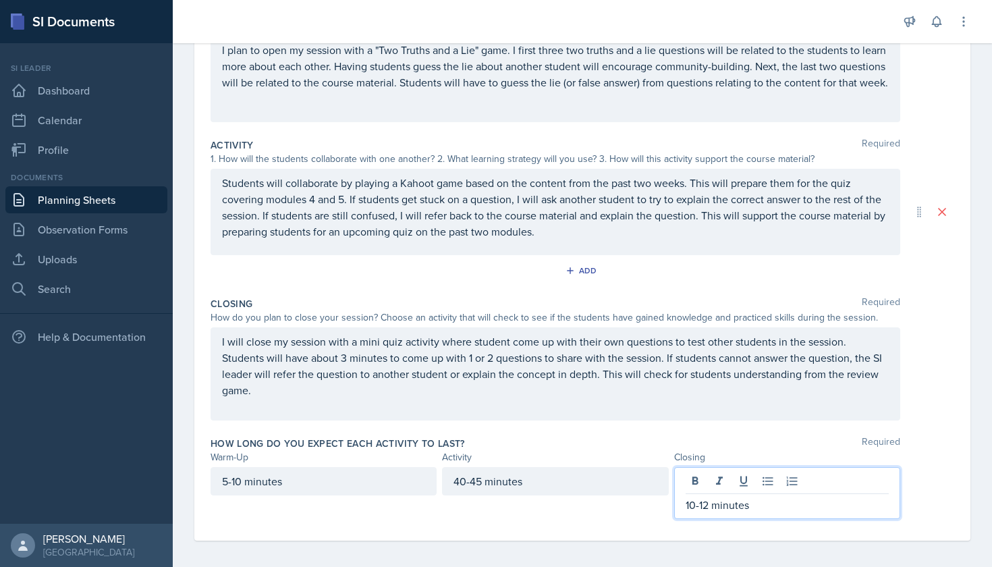
scroll to position [192, 0]
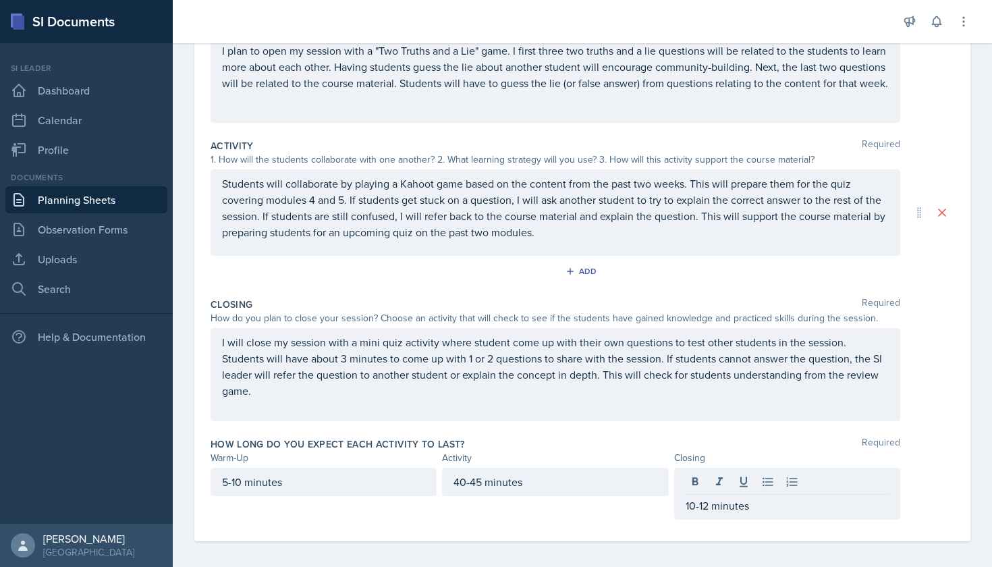
click at [653, 526] on div "Warm-Up Required How do you plan to open your session? What icebreaker will you…" at bounding box center [583, 261] width 744 height 560
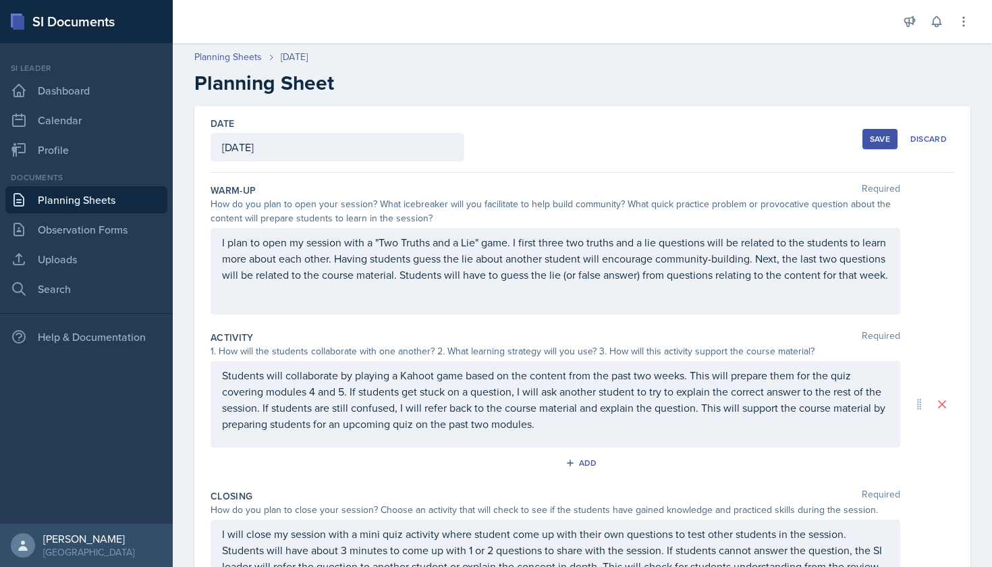
scroll to position [0, 0]
click at [882, 136] on div "Save" at bounding box center [880, 139] width 20 height 11
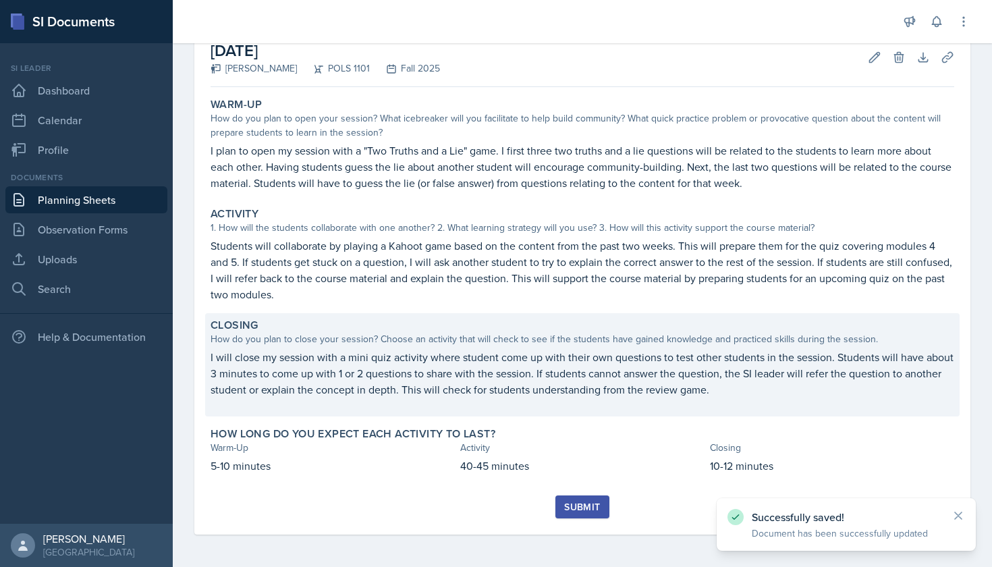
scroll to position [78, 0]
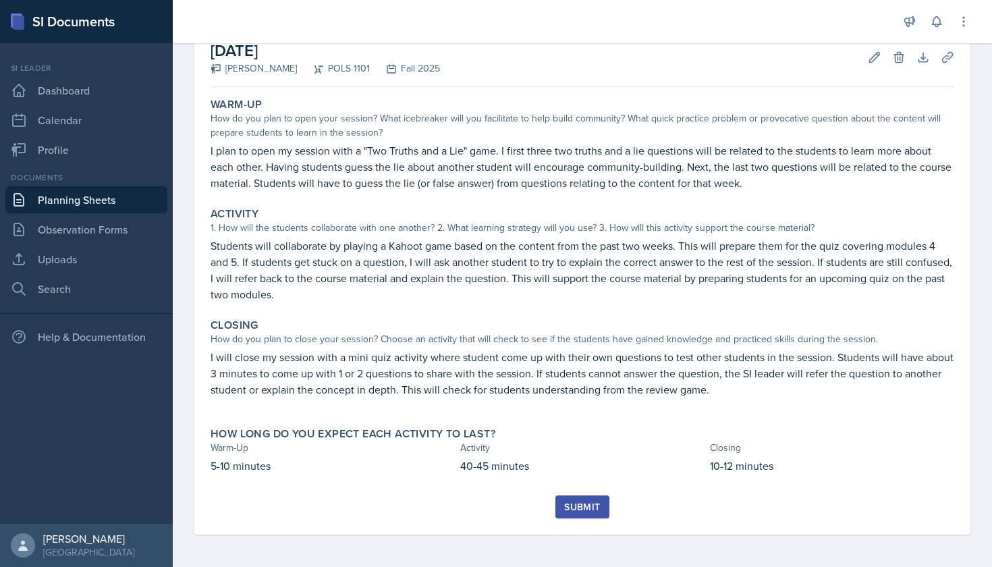
click at [593, 505] on div "Submit" at bounding box center [582, 506] width 36 height 11
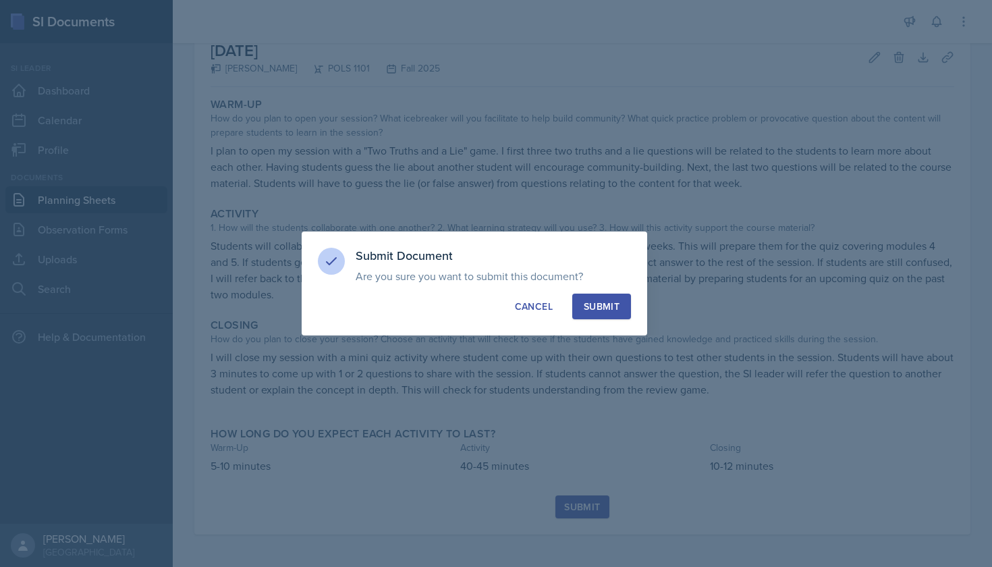
click at [612, 305] on div "Submit" at bounding box center [602, 306] width 36 height 13
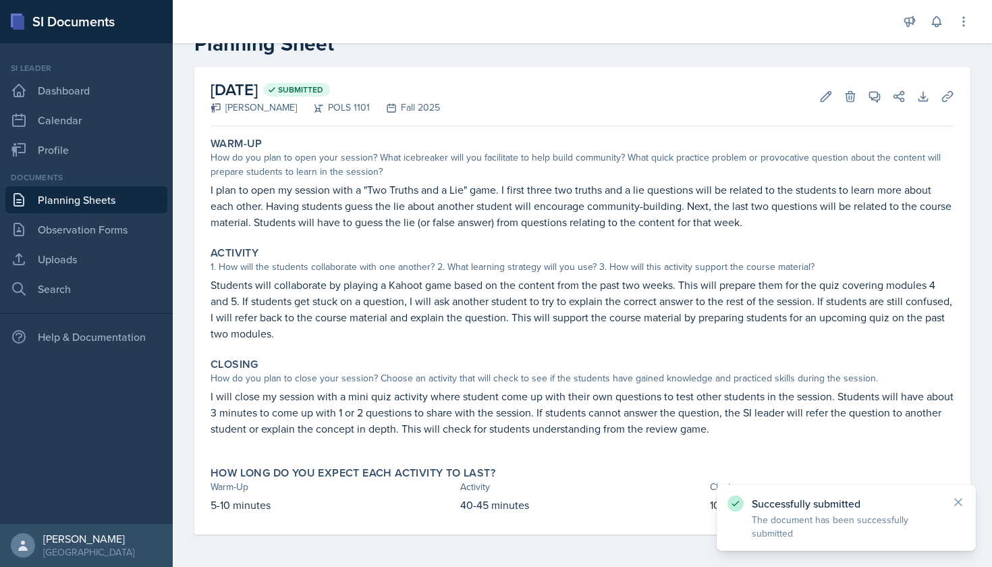
scroll to position [0, 0]
